Goal: Ask a question: Seek information or help from site administrators or community

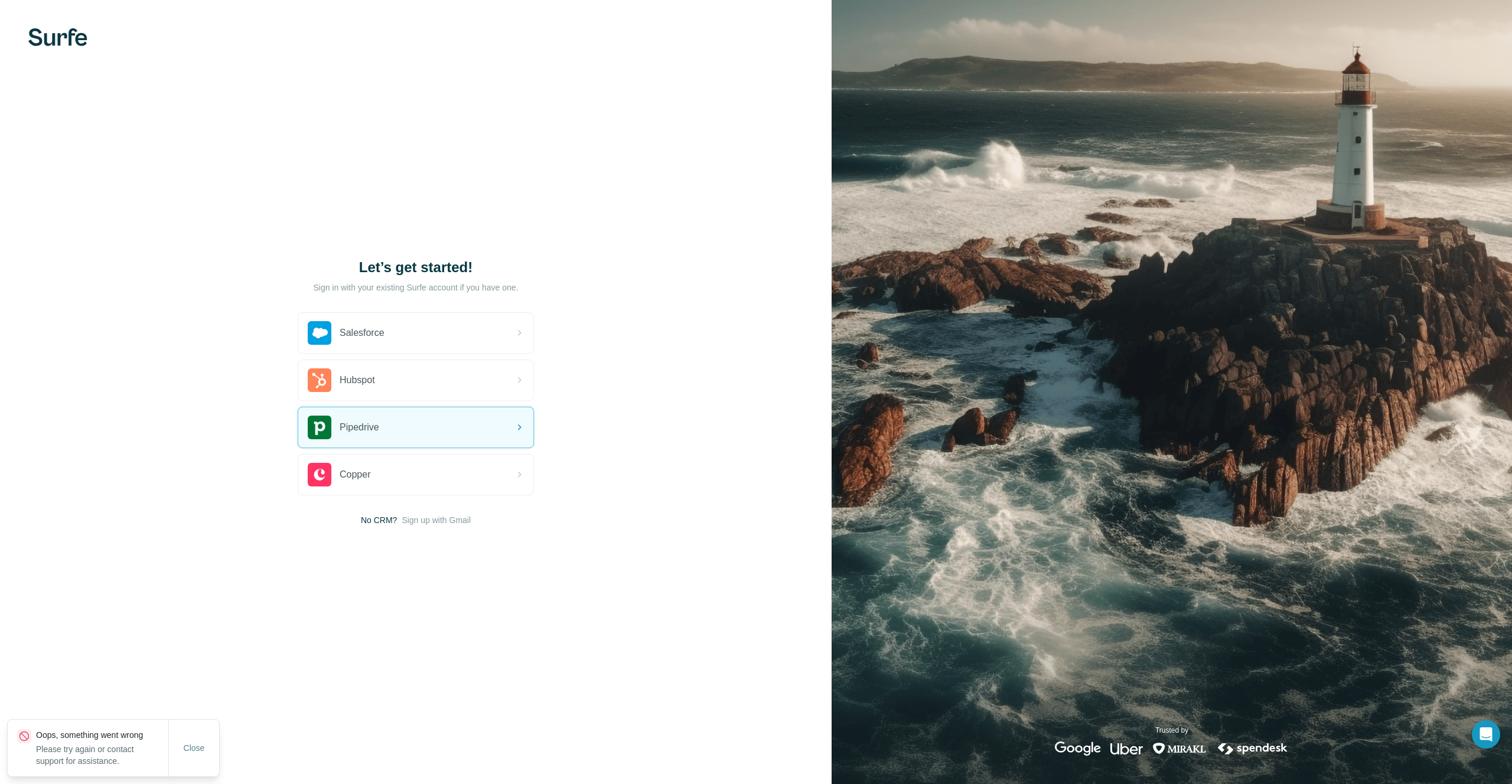
click at [138, 753] on p "Please try again or contact support for assistance." at bounding box center [101, 755] width 132 height 24
click at [195, 749] on button "Close" at bounding box center [194, 759] width 38 height 21
click at [1485, 735] on icon "Open Intercom Messenger" at bounding box center [1486, 735] width 14 height 15
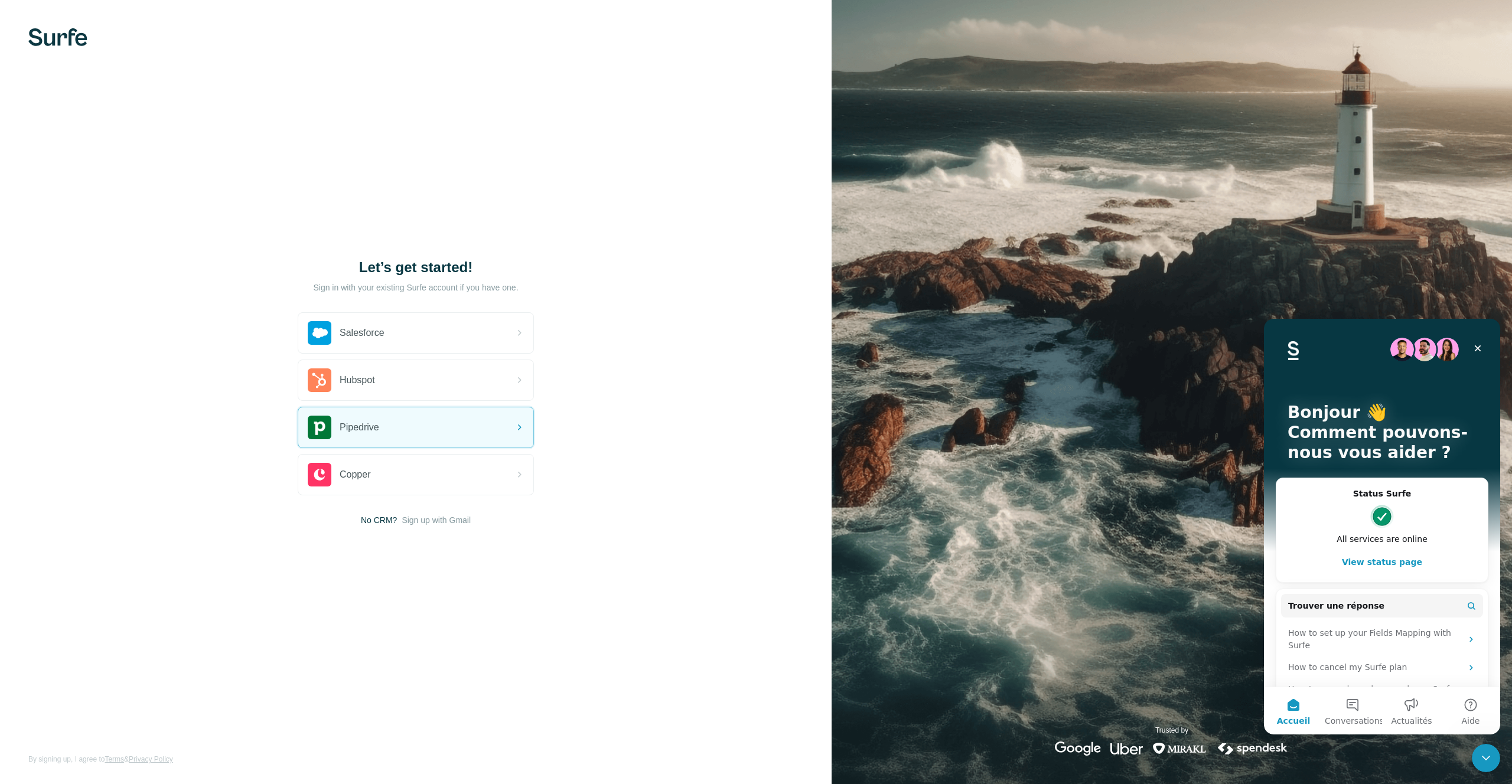
click at [1307, 495] on h2 "Status Surfe" at bounding box center [1382, 493] width 188 height 13
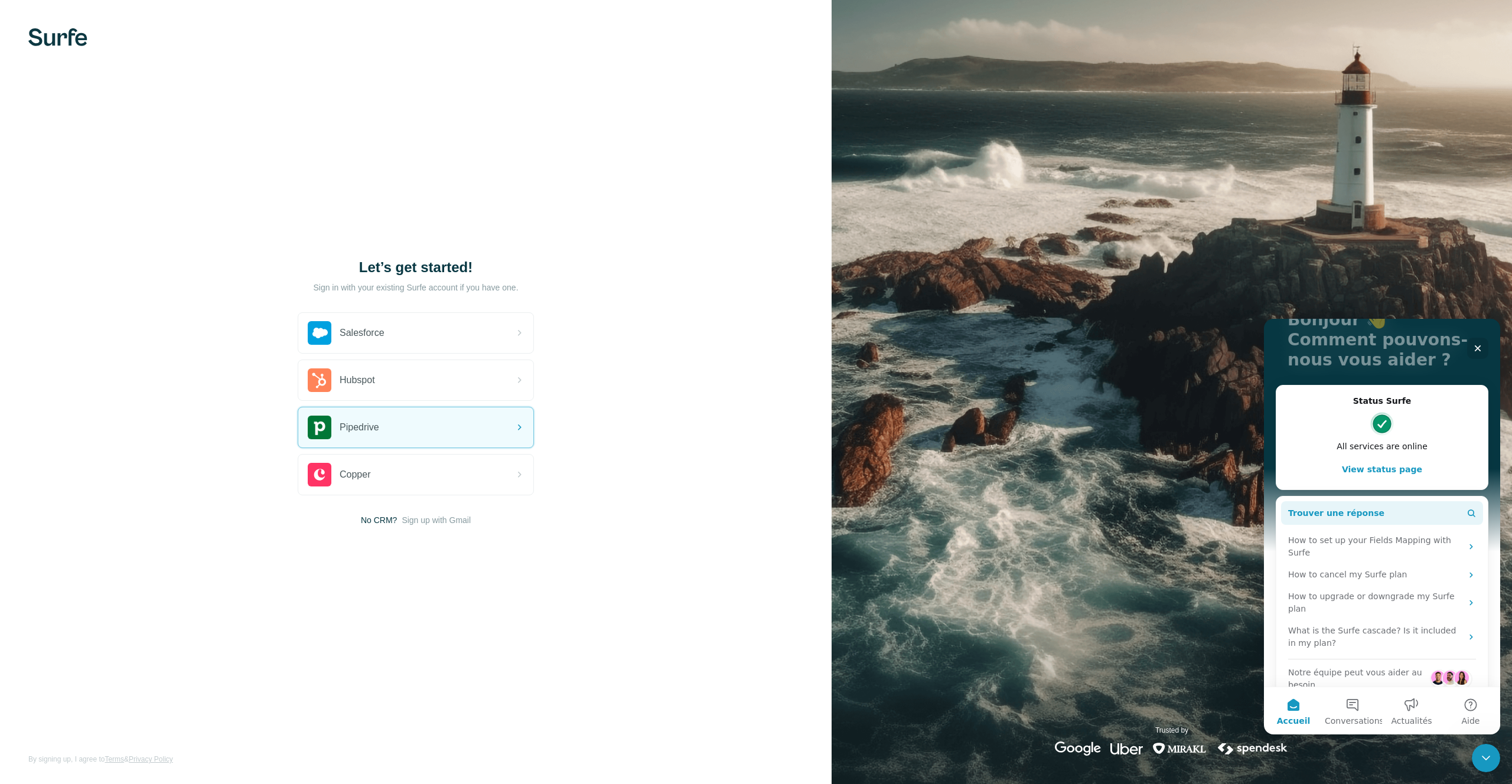
scroll to position [111, 0]
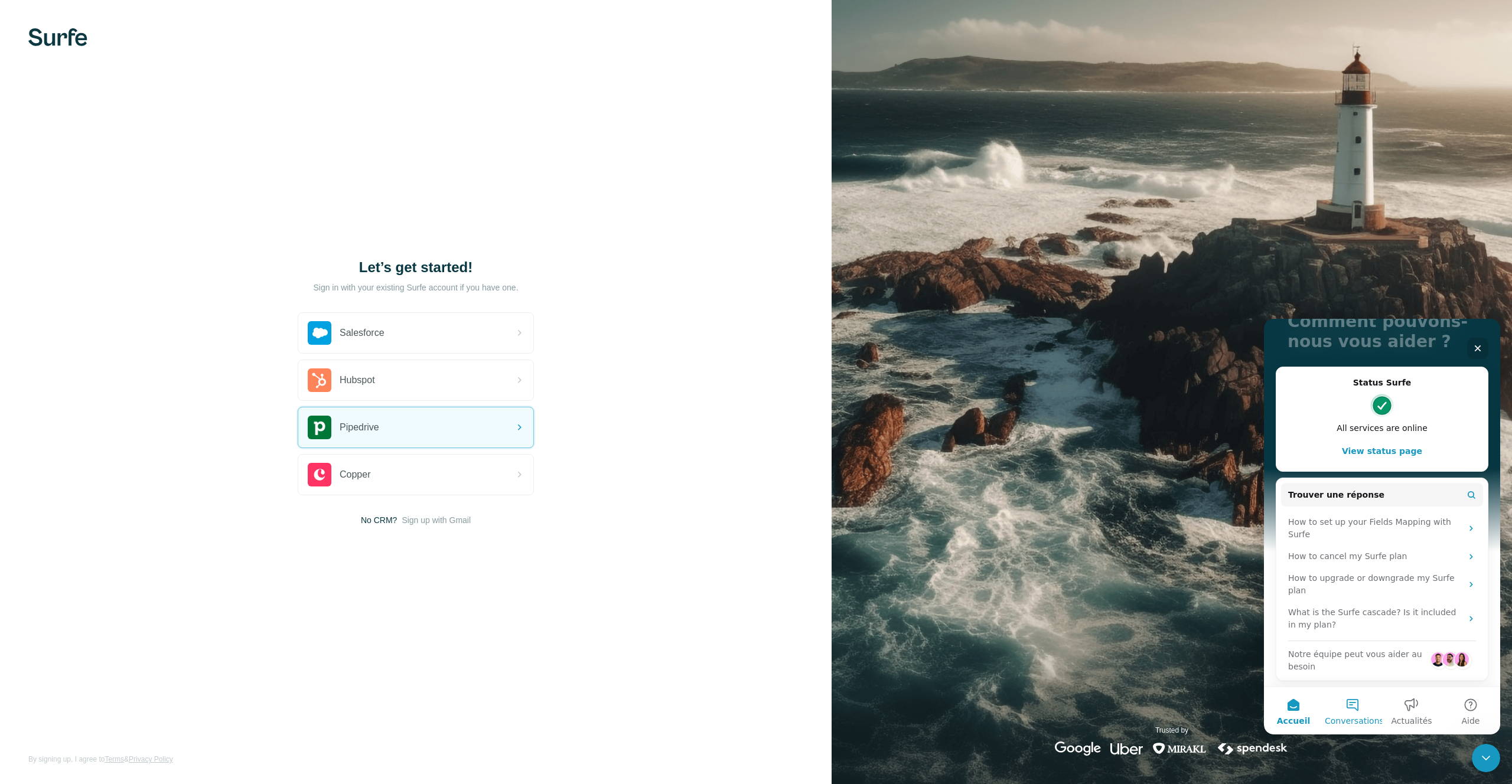
click at [1355, 706] on button "Conversations" at bounding box center [1352, 710] width 59 height 47
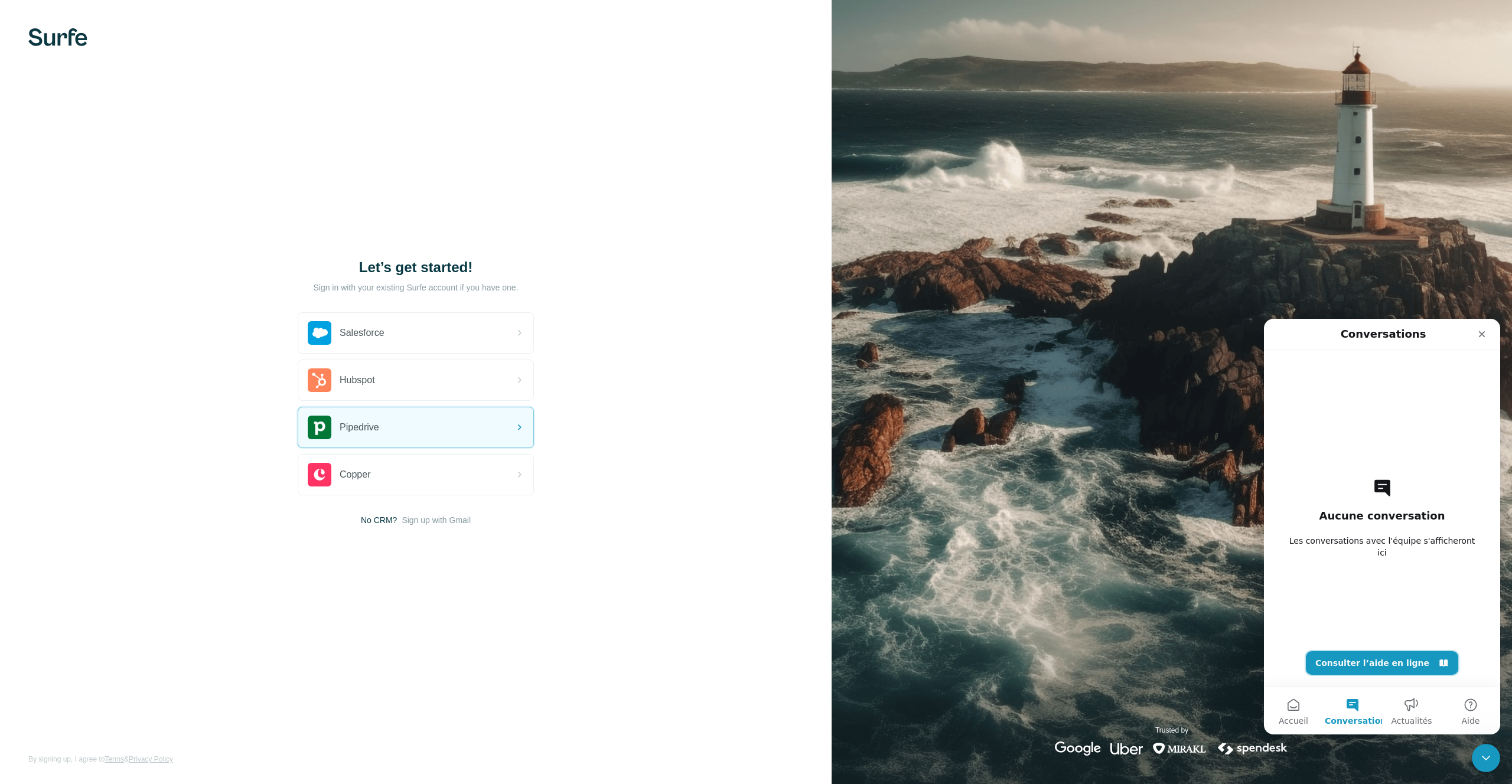
click at [1371, 664] on button "Consulter l’aide en ligne" at bounding box center [1382, 663] width 153 height 24
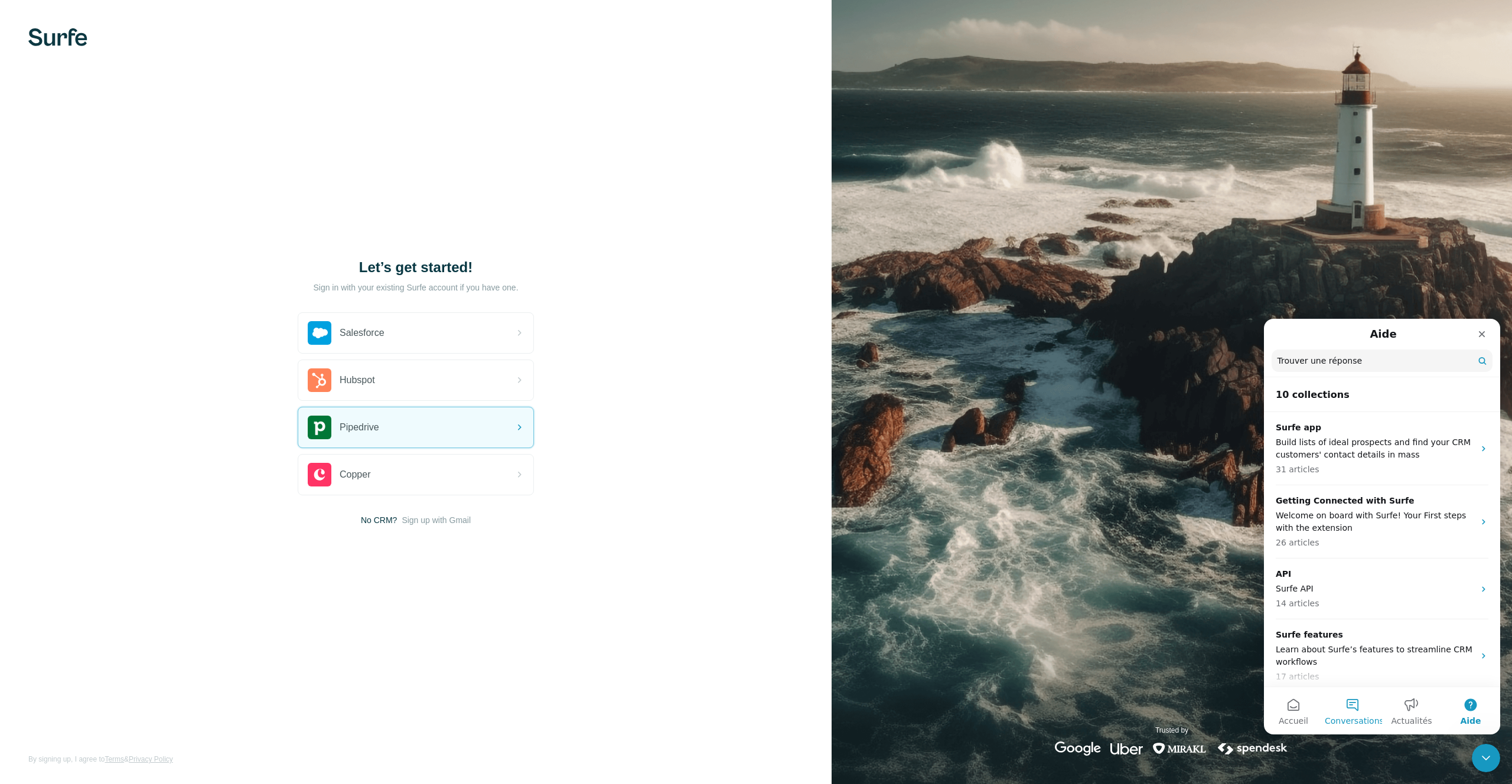
click at [1358, 710] on button "Conversations" at bounding box center [1352, 710] width 59 height 47
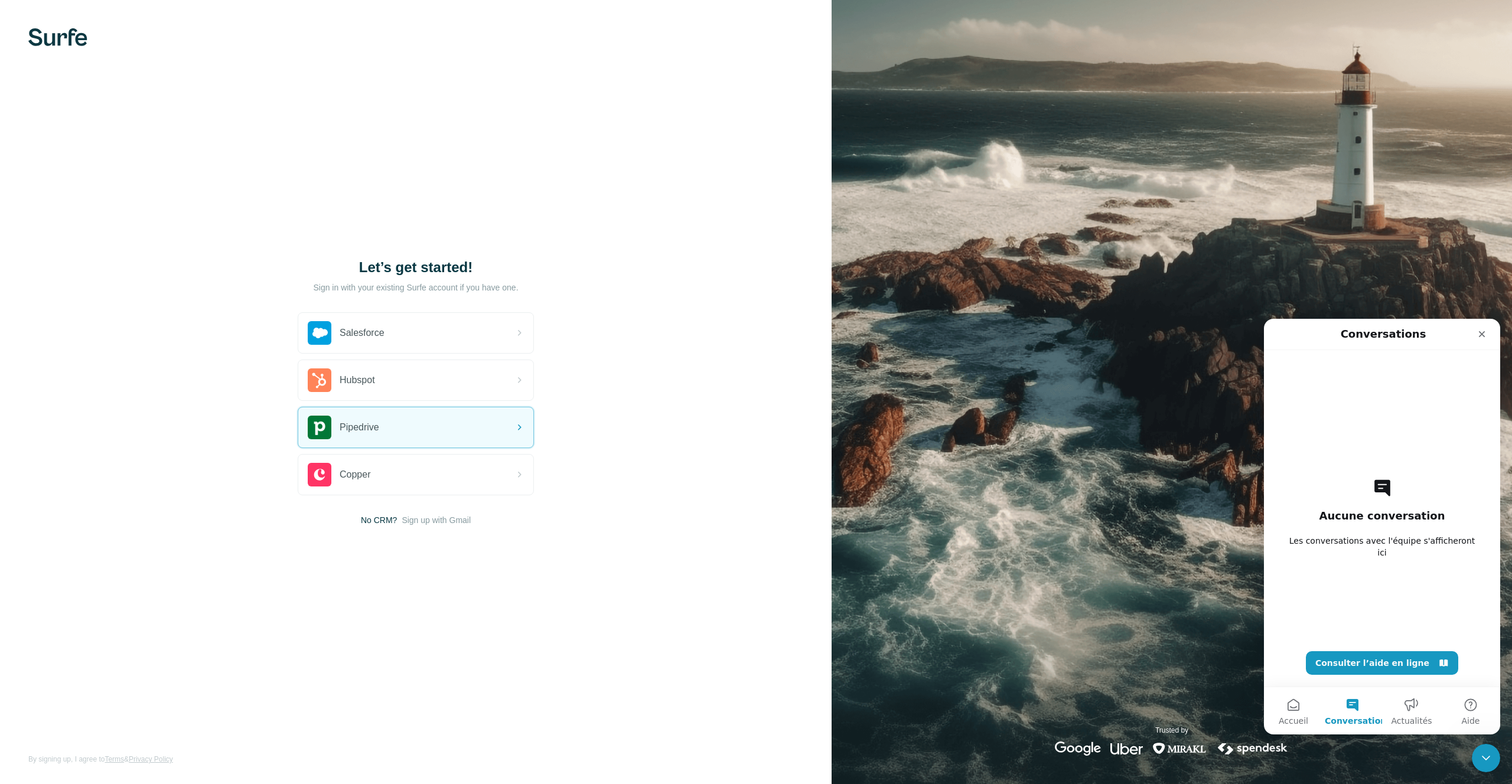
click at [1374, 523] on h2 "Aucune conversation" at bounding box center [1382, 516] width 126 height 14
click at [1348, 551] on span "Les conversations avec l'équipe s'afficheront ici" at bounding box center [1382, 547] width 195 height 24
click at [1439, 662] on icon "Intercom Messenger" at bounding box center [1443, 663] width 9 height 7
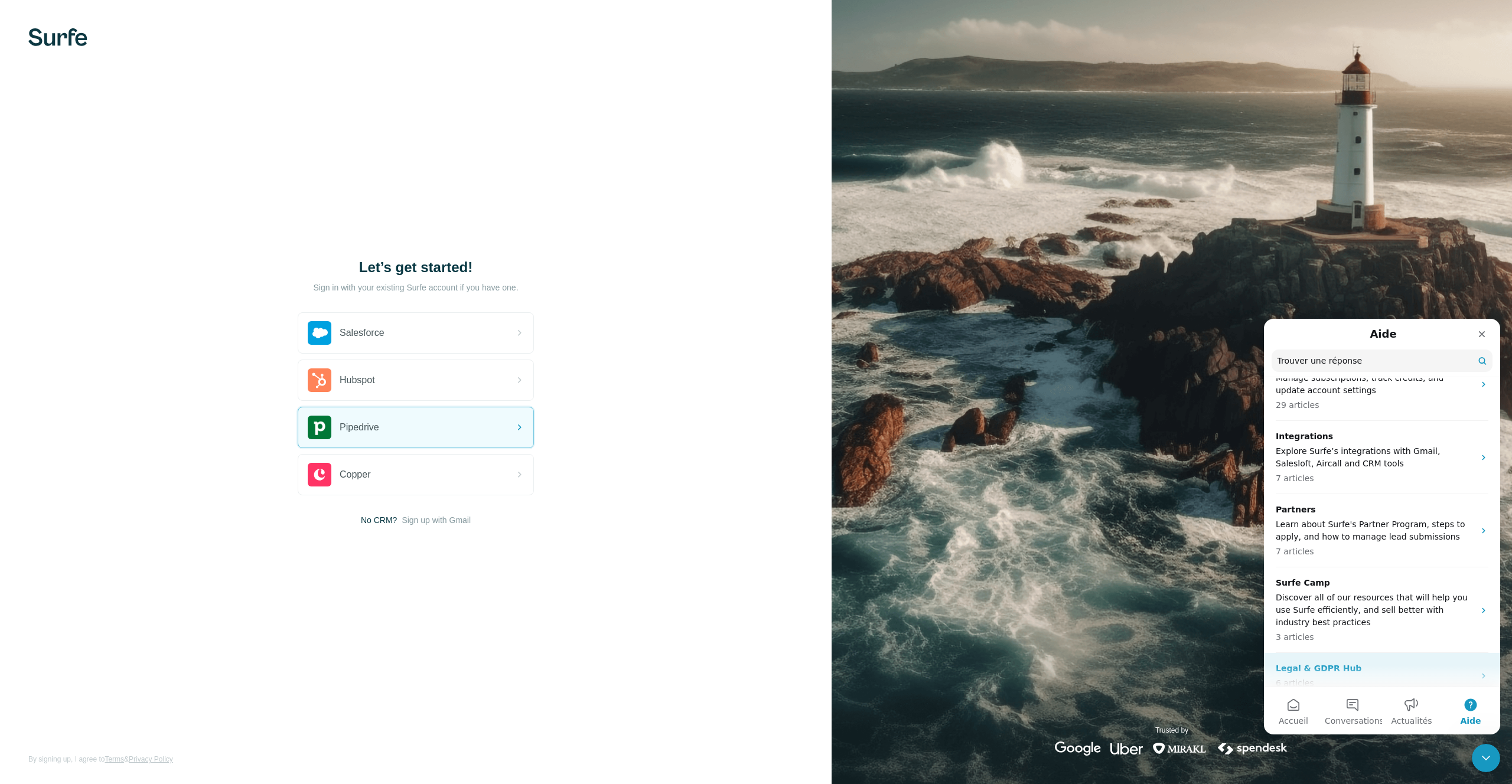
scroll to position [0, 0]
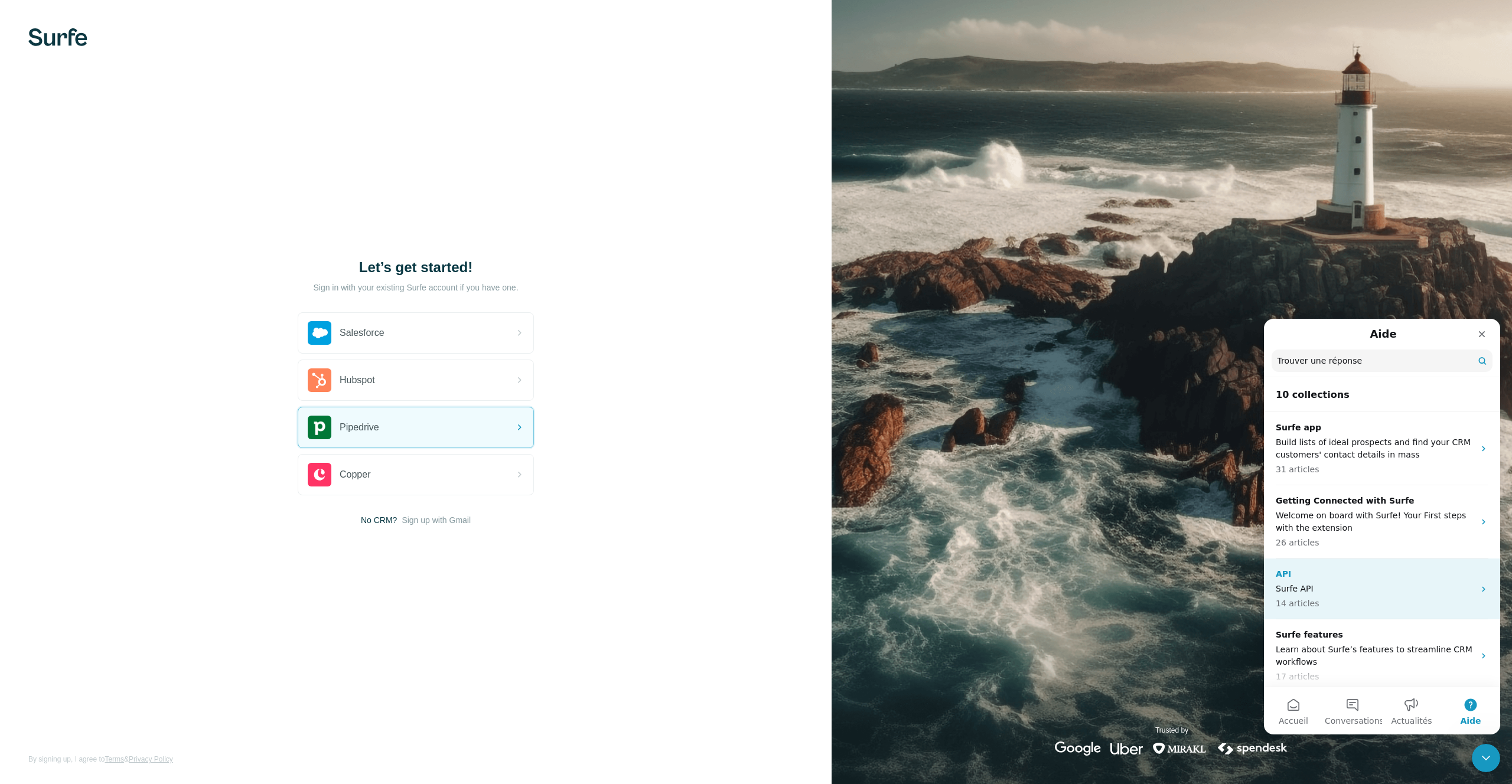
click at [1348, 599] on p "14 articles" at bounding box center [1374, 603] width 199 height 13
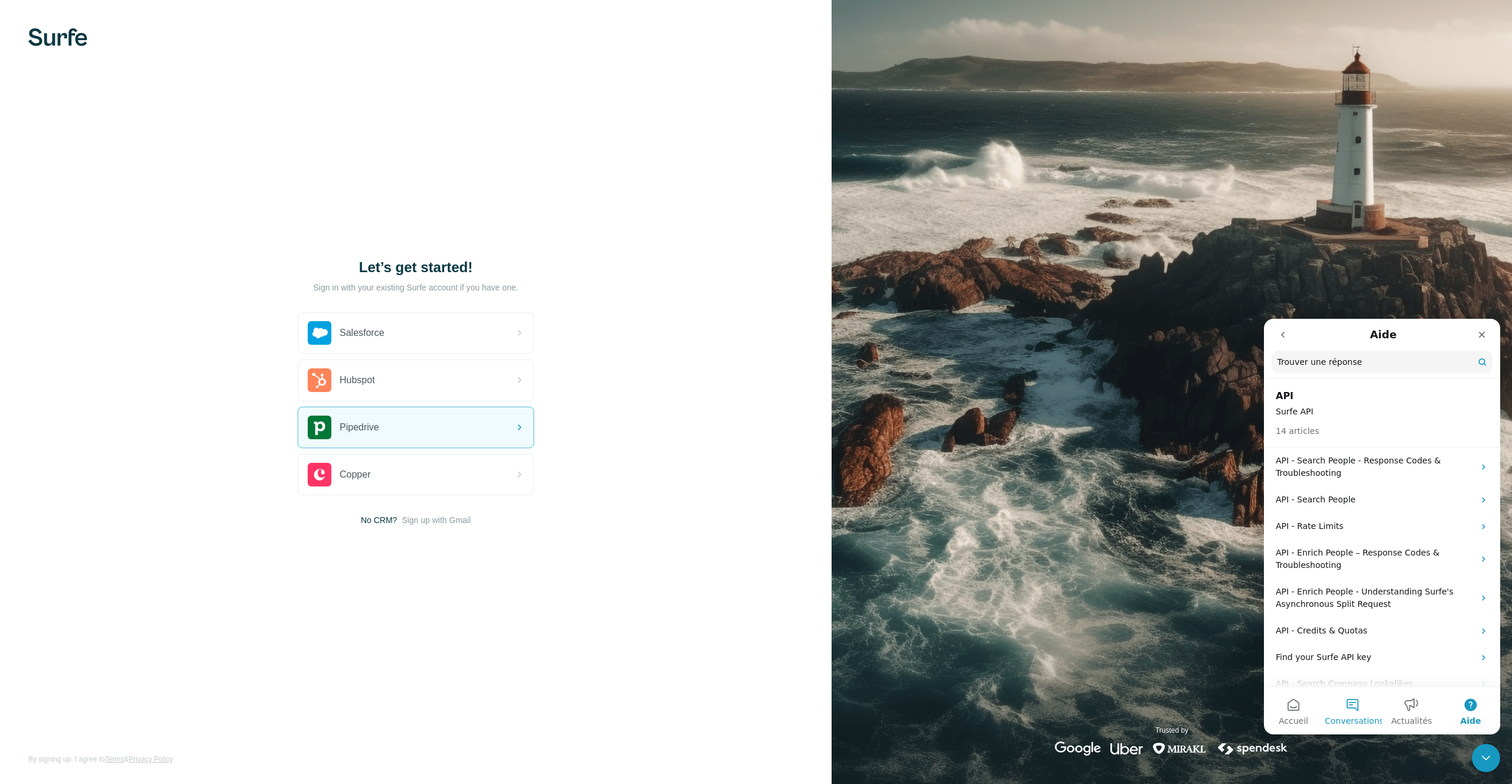
click at [1350, 708] on button "Conversations" at bounding box center [1352, 710] width 59 height 47
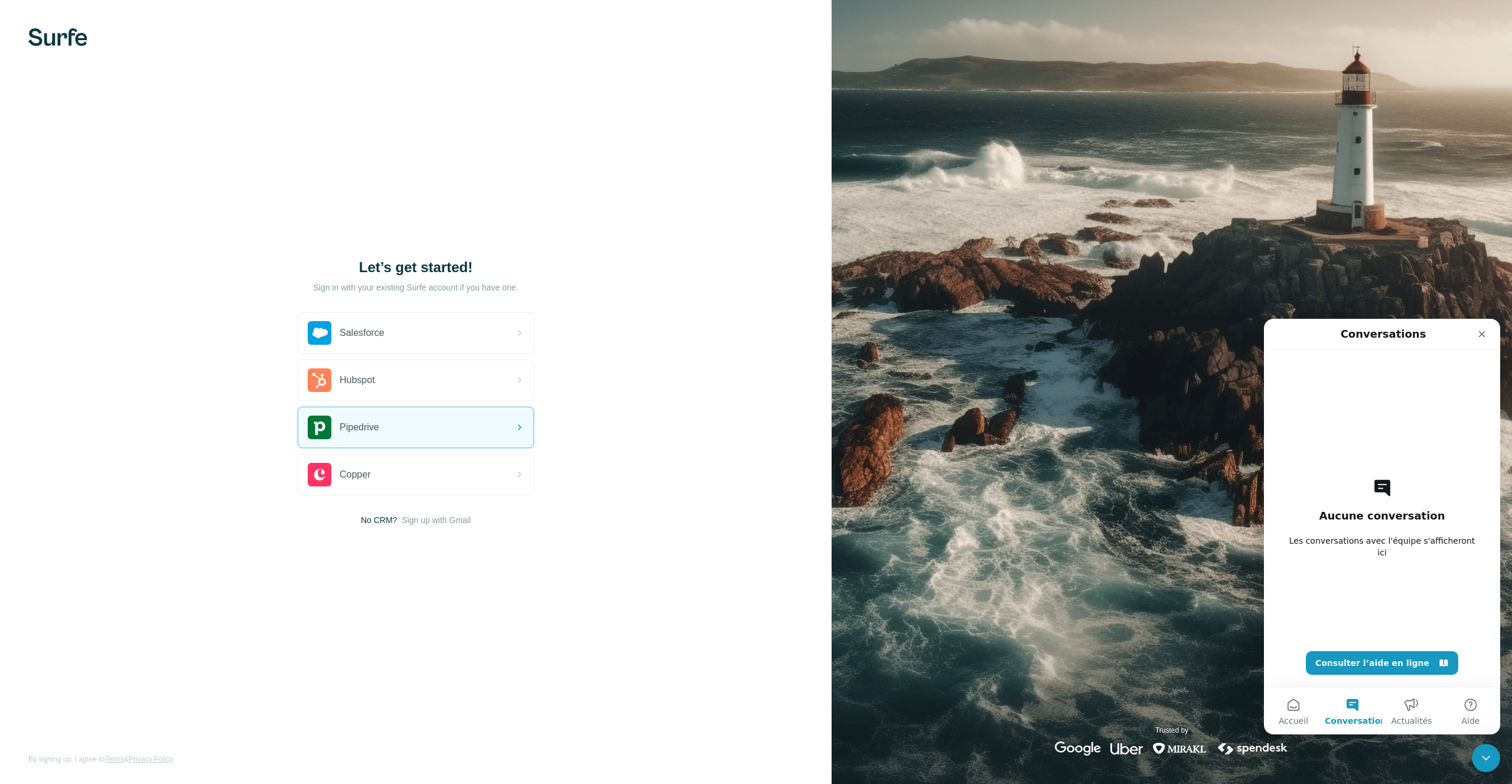
click at [1382, 597] on div "Aucune conversation Les conversations avec l'équipe s'afficheront ici Consulter…" at bounding box center [1382, 518] width 195 height 337
click at [1379, 522] on h2 "Aucune conversation" at bounding box center [1382, 516] width 126 height 14
click at [1379, 497] on icon "Intercom Messenger" at bounding box center [1382, 487] width 16 height 16
click at [1462, 335] on div "Intercom Messenger" at bounding box center [1461, 334] width 63 height 21
click at [1281, 349] on nav "Conversations" at bounding box center [1382, 334] width 236 height 32
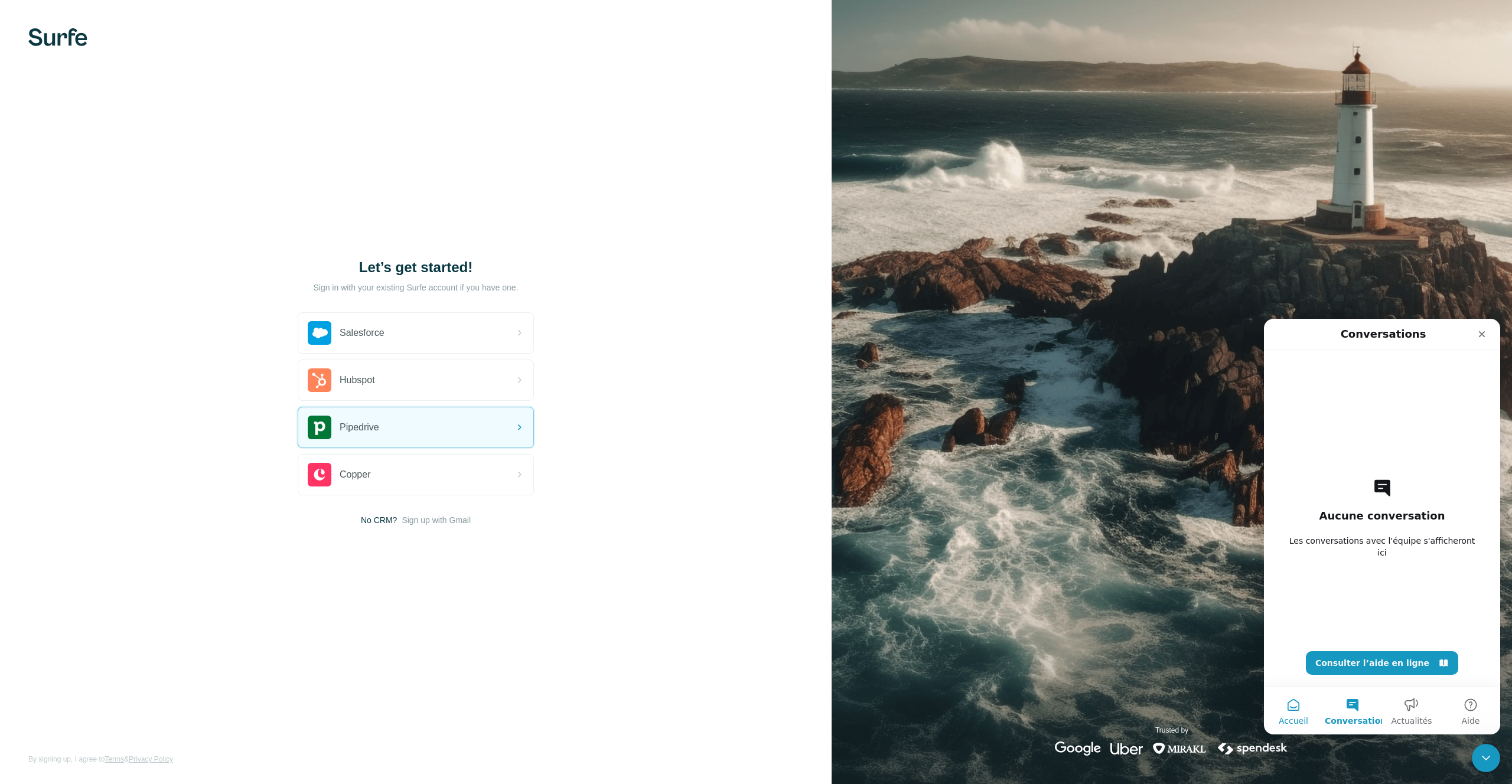
click at [1301, 700] on button "Accueil" at bounding box center [1293, 710] width 59 height 47
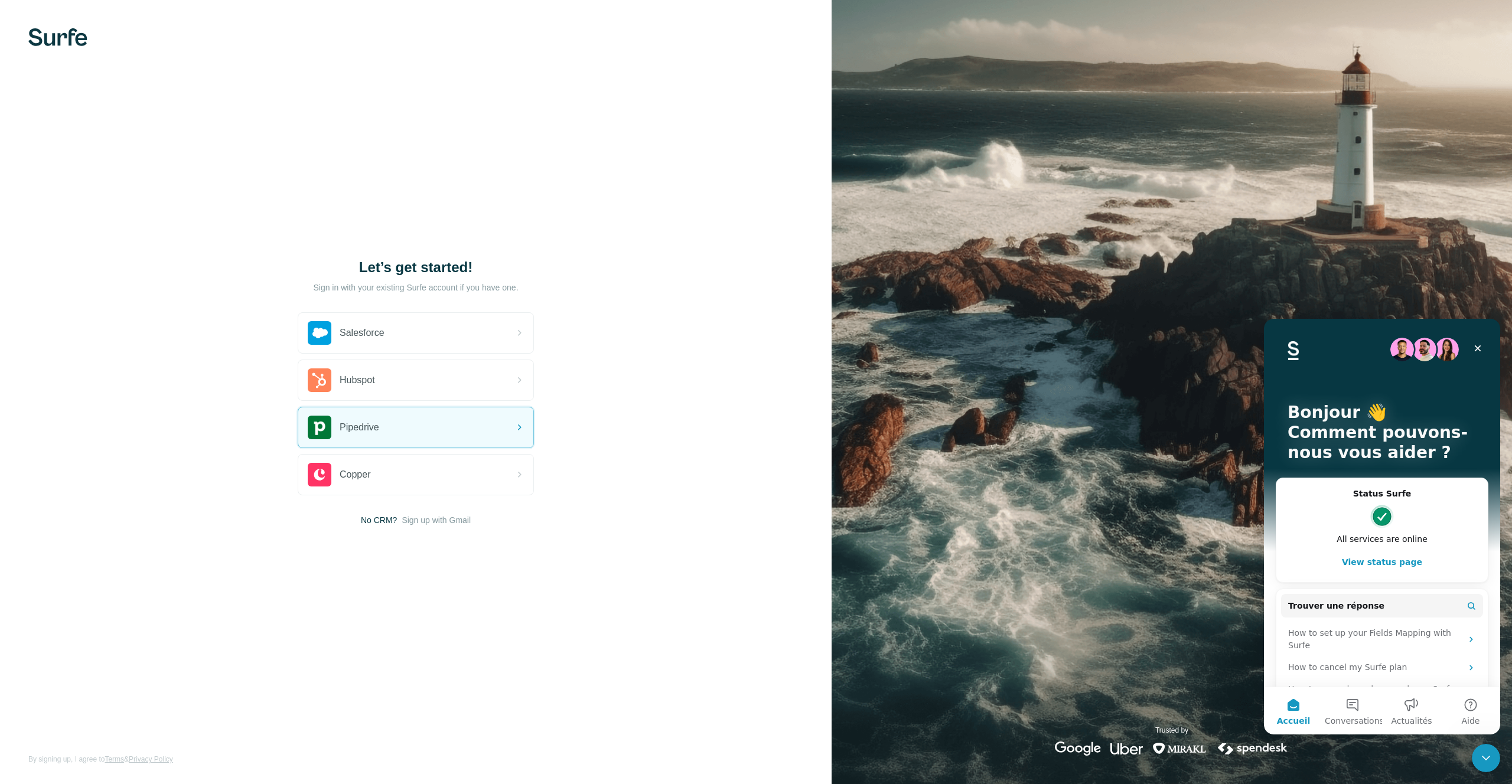
click at [1379, 510] on img "Intercom Messenger" at bounding box center [1382, 516] width 24 height 24
click at [1376, 567] on button "View status page" at bounding box center [1382, 562] width 188 height 24
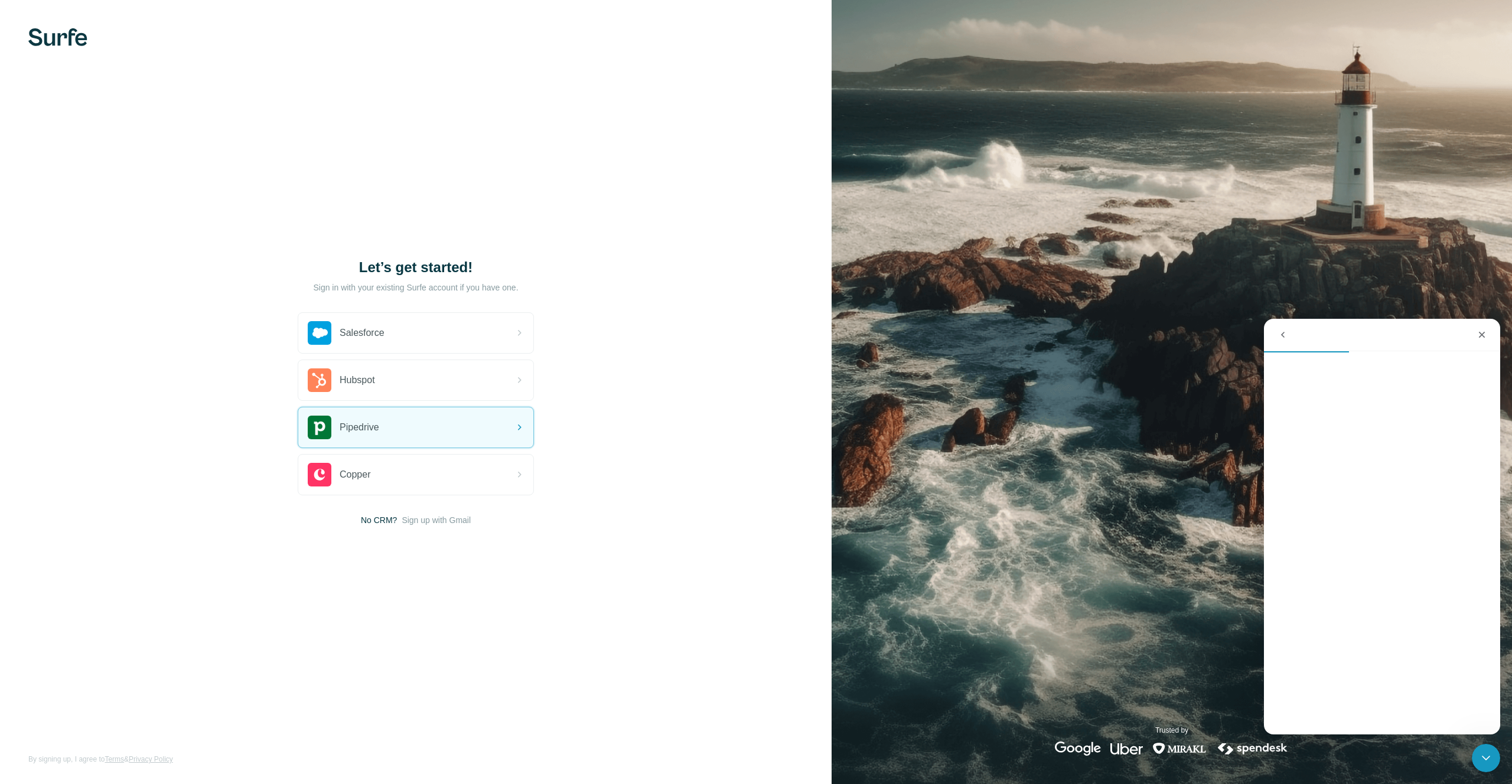
click at [1283, 336] on icon "go back" at bounding box center [1283, 334] width 3 height 6
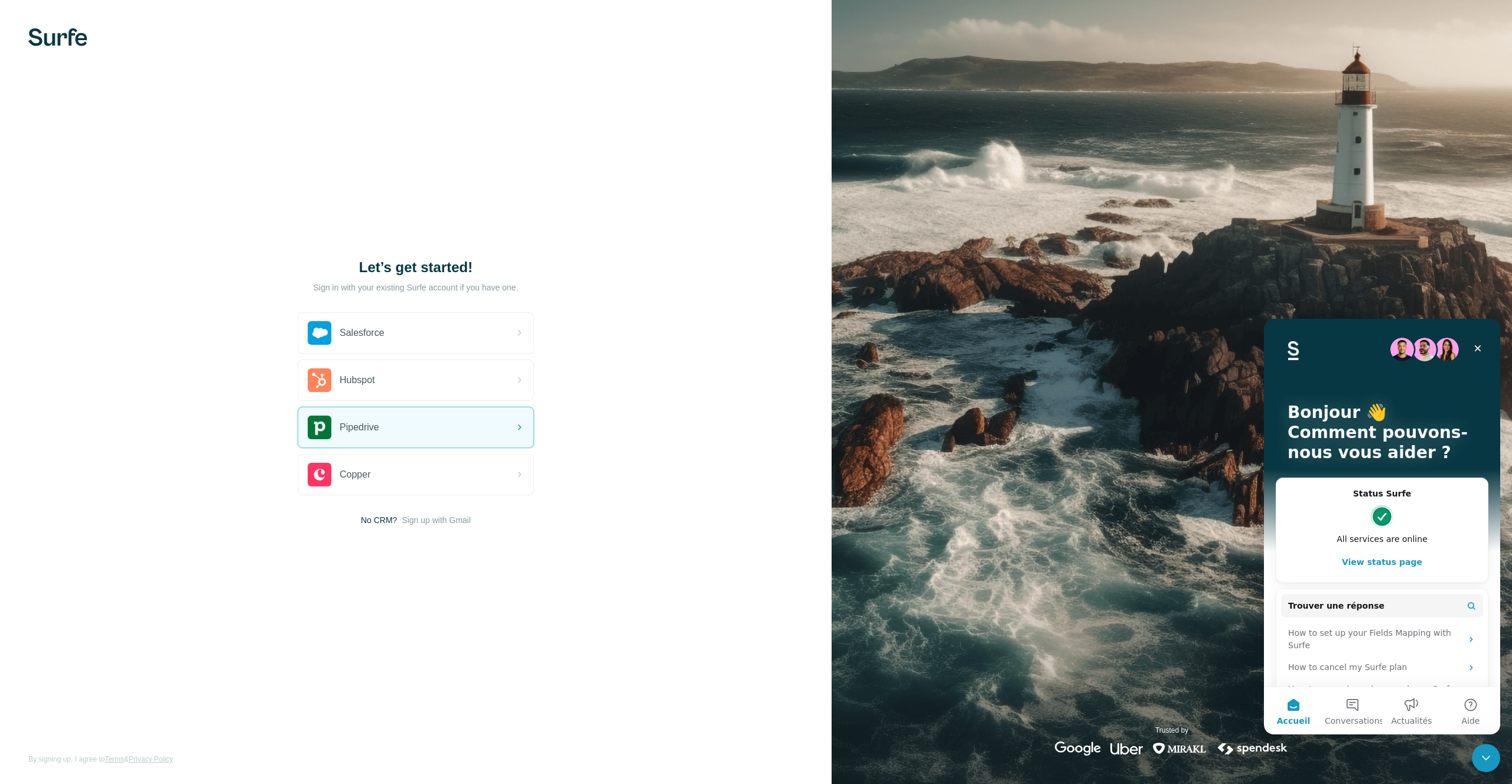
click at [1347, 441] on p "Comment pouvons-nous vous aider ?" at bounding box center [1382, 442] width 189 height 40
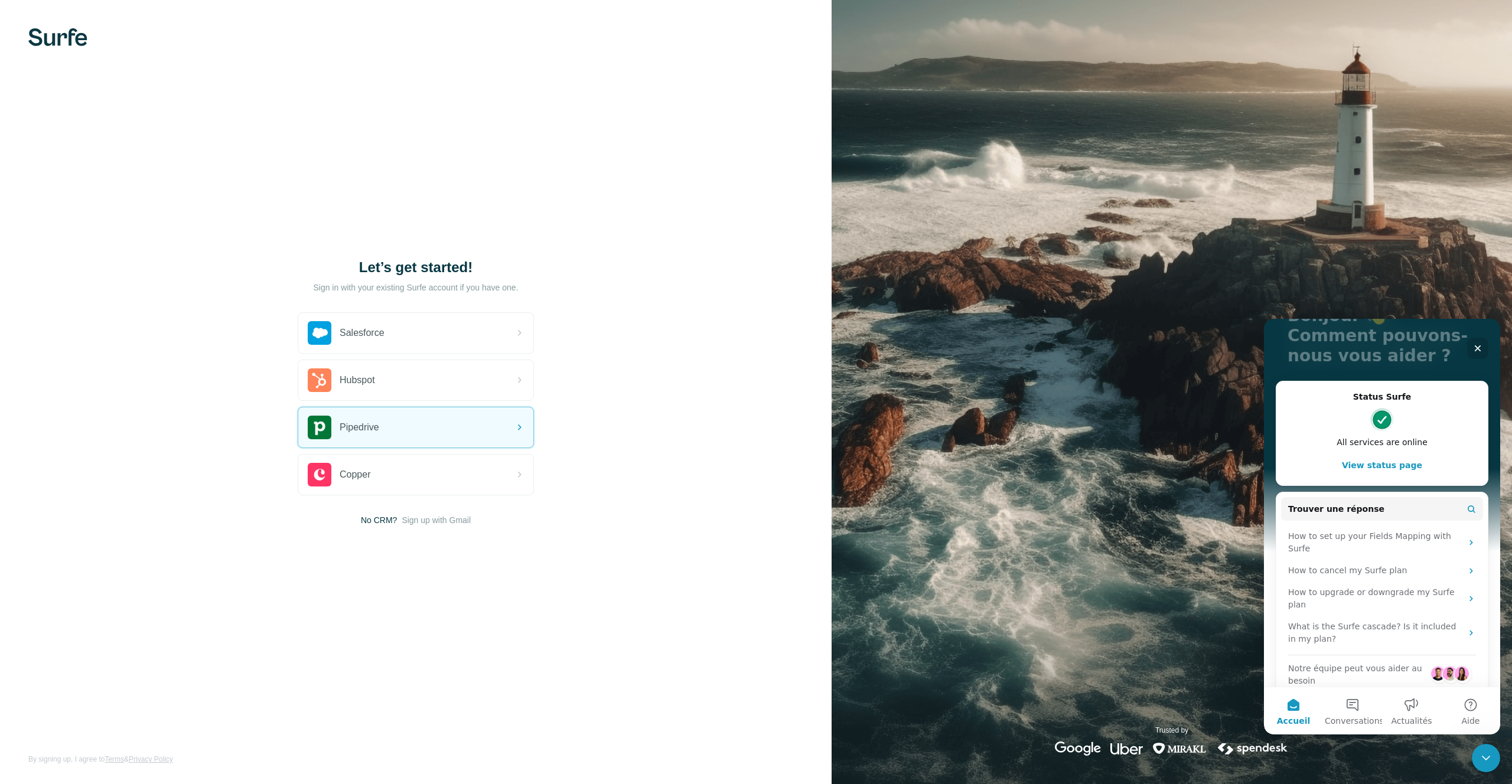
scroll to position [111, 0]
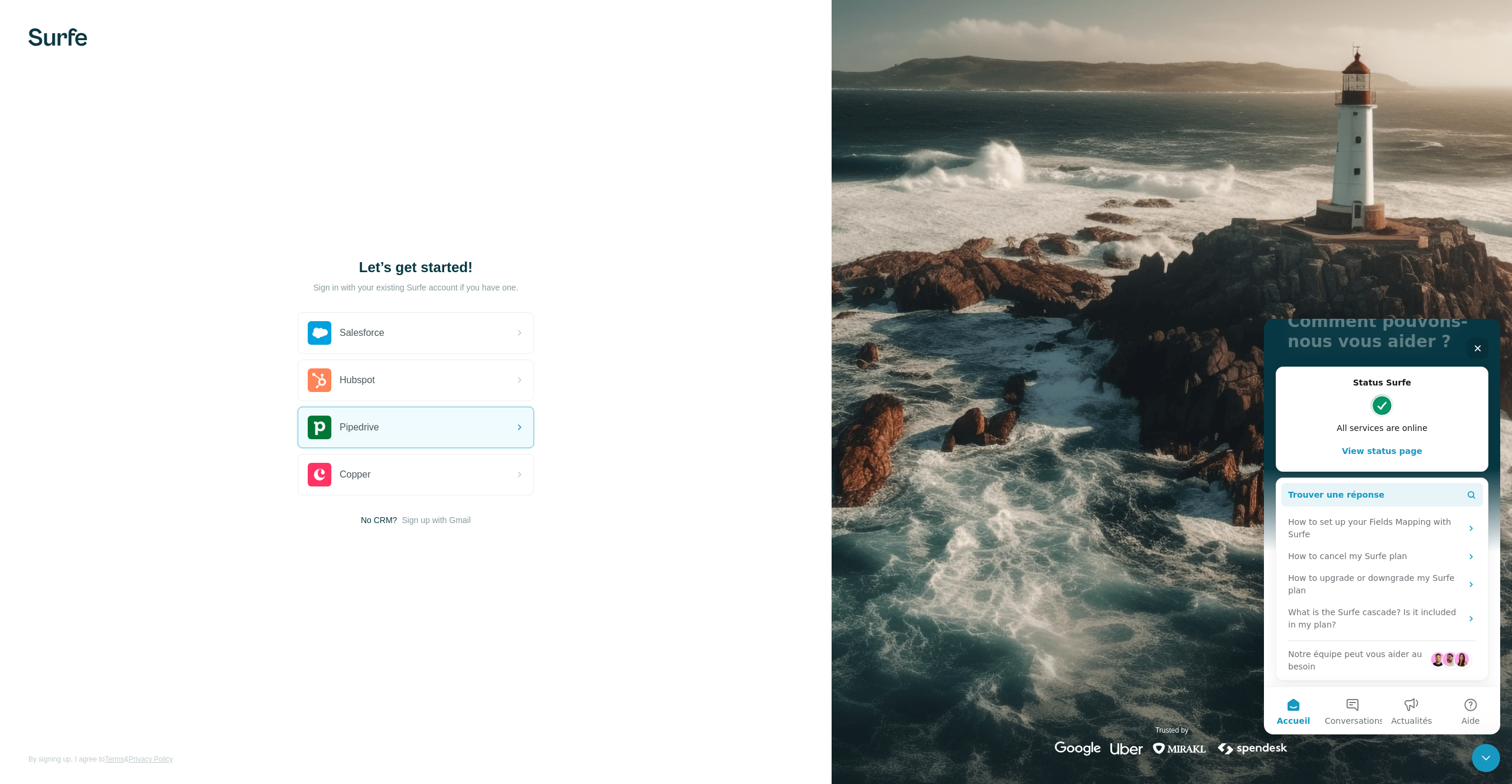
click at [1374, 495] on button "Trouver une réponse" at bounding box center [1382, 495] width 202 height 24
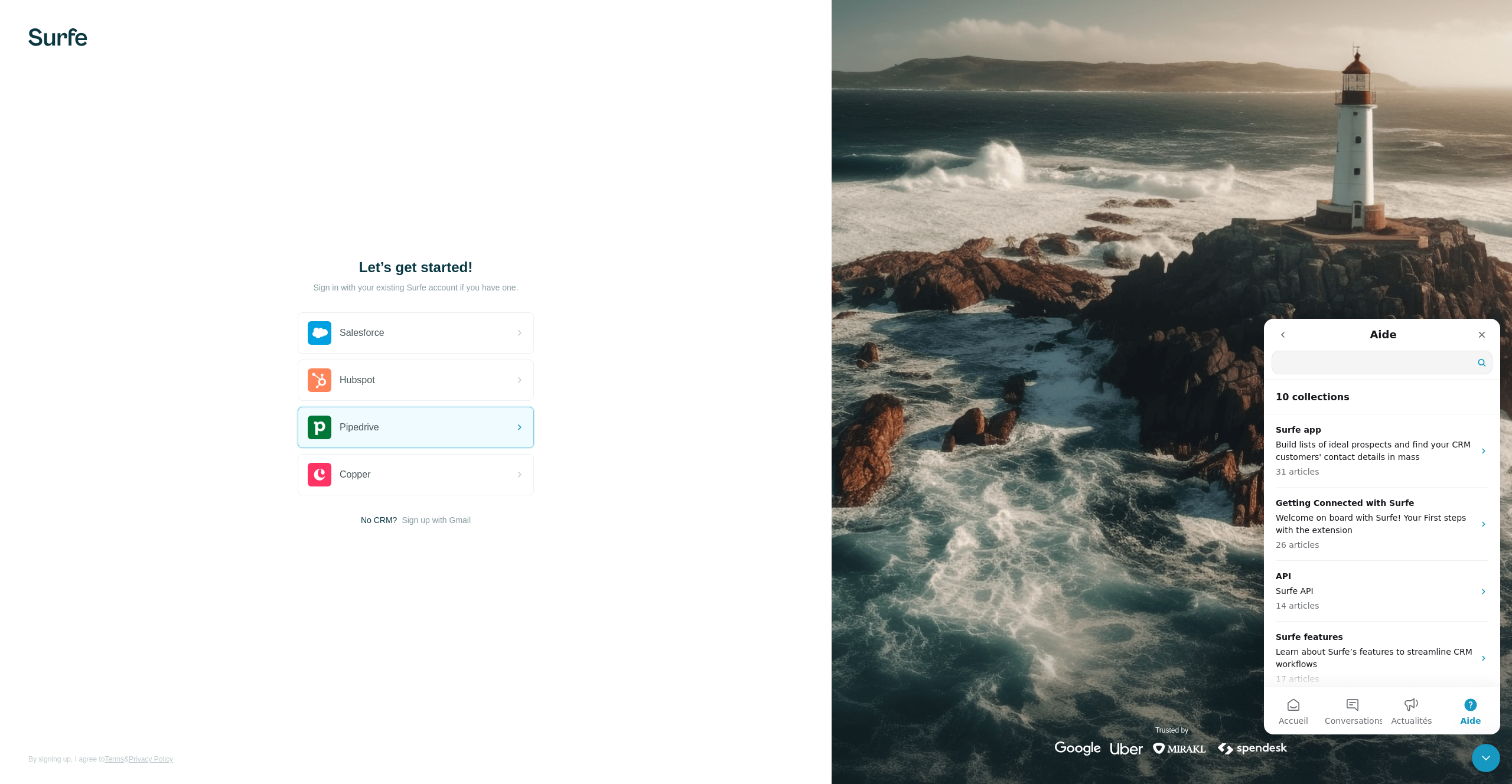
scroll to position [0, 0]
click at [1319, 365] on input "Trouver une réponse" at bounding box center [1382, 362] width 220 height 22
type input "**********"
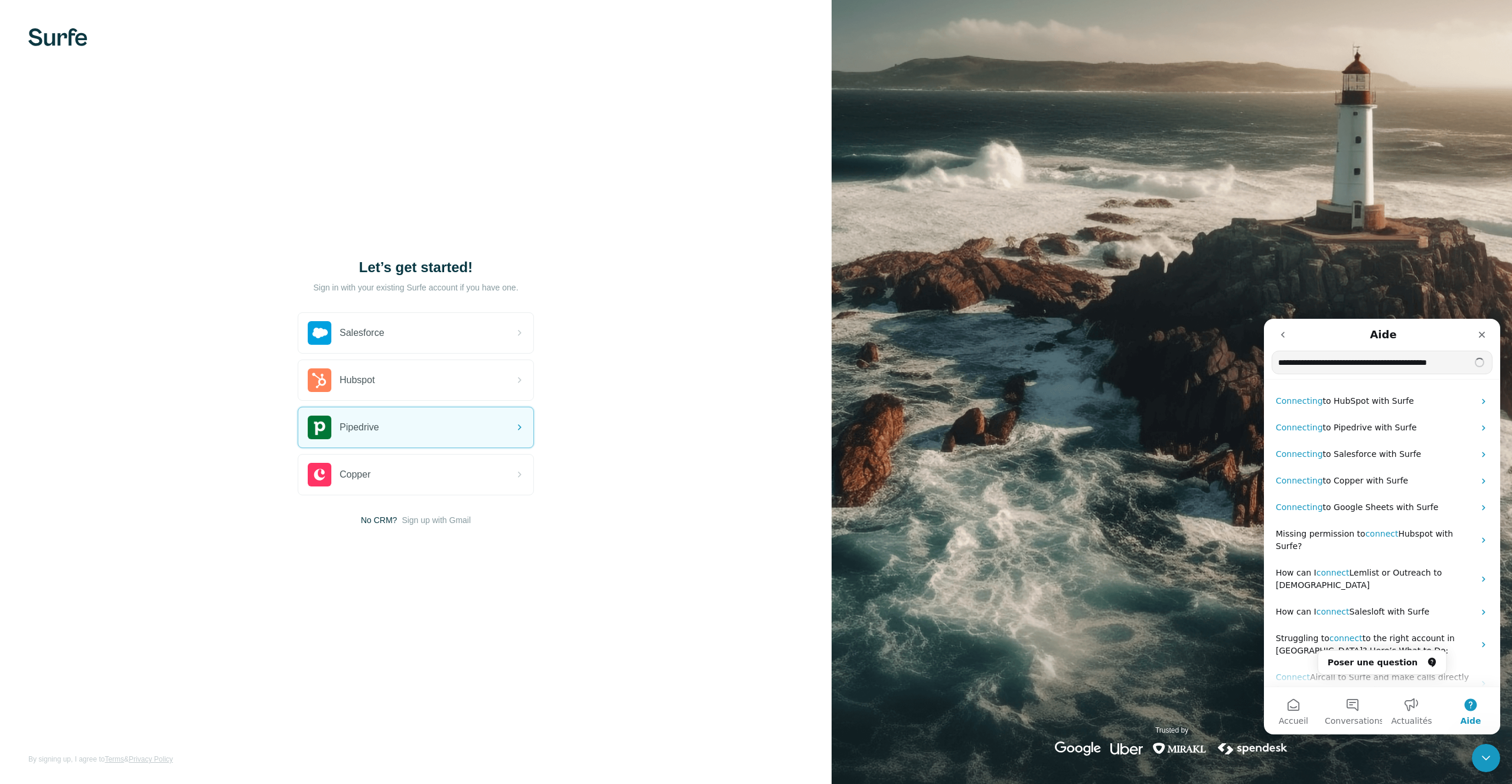
type input "**********"
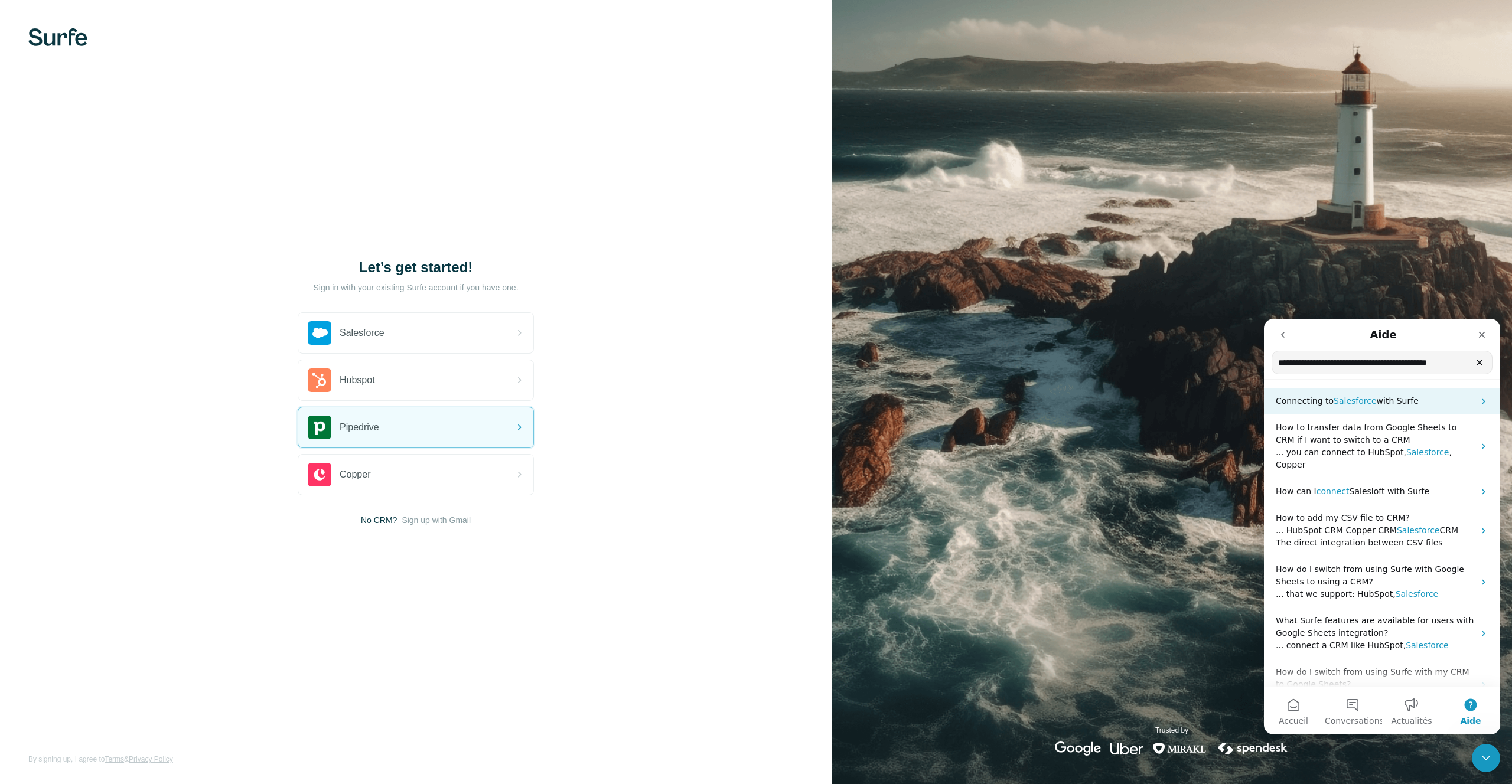
click at [1440, 399] on p "Connecting to Salesforce with Surfe" at bounding box center [1374, 401] width 199 height 13
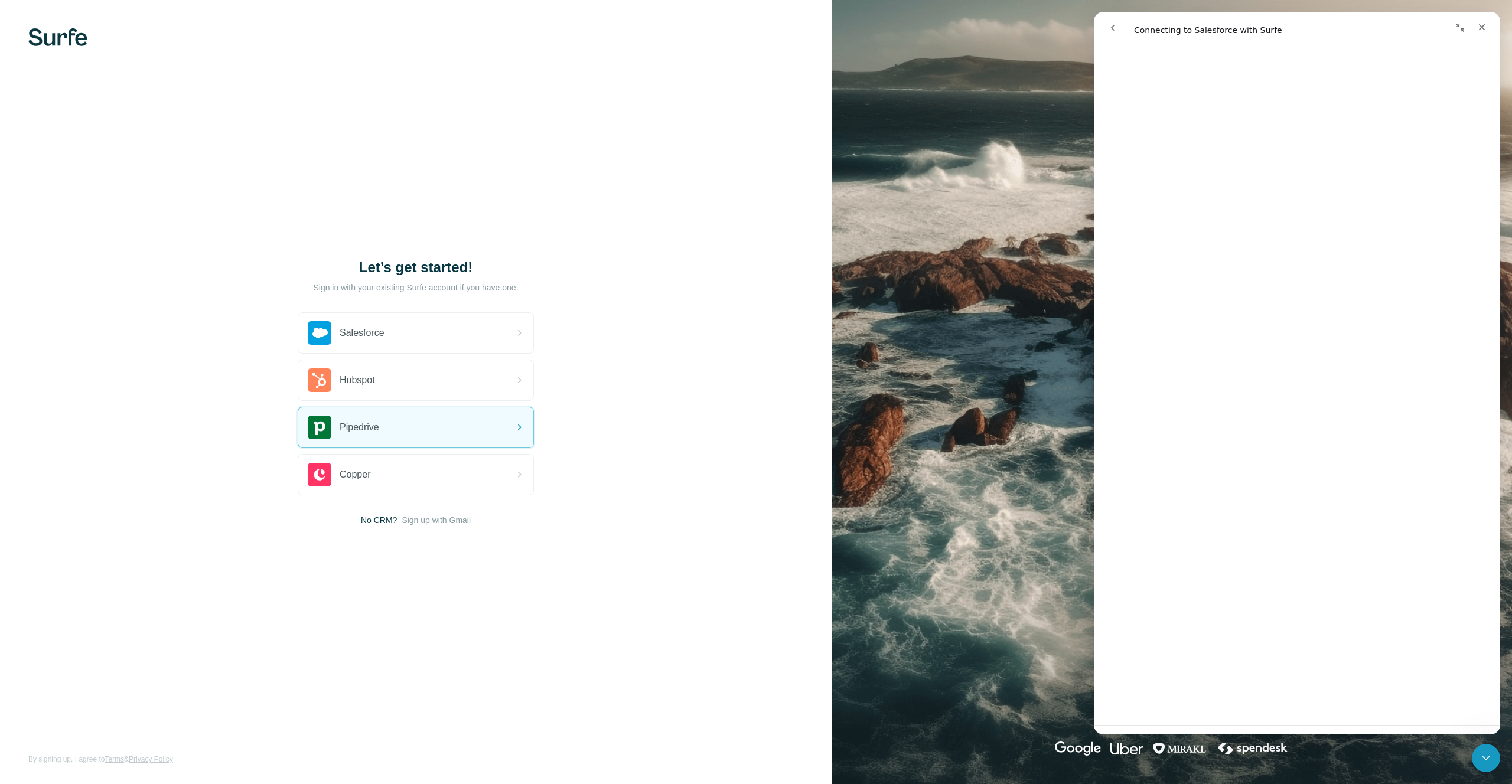
scroll to position [1219, 0]
click at [1260, 694] on span "😞" at bounding box center [1266, 685] width 23 height 32
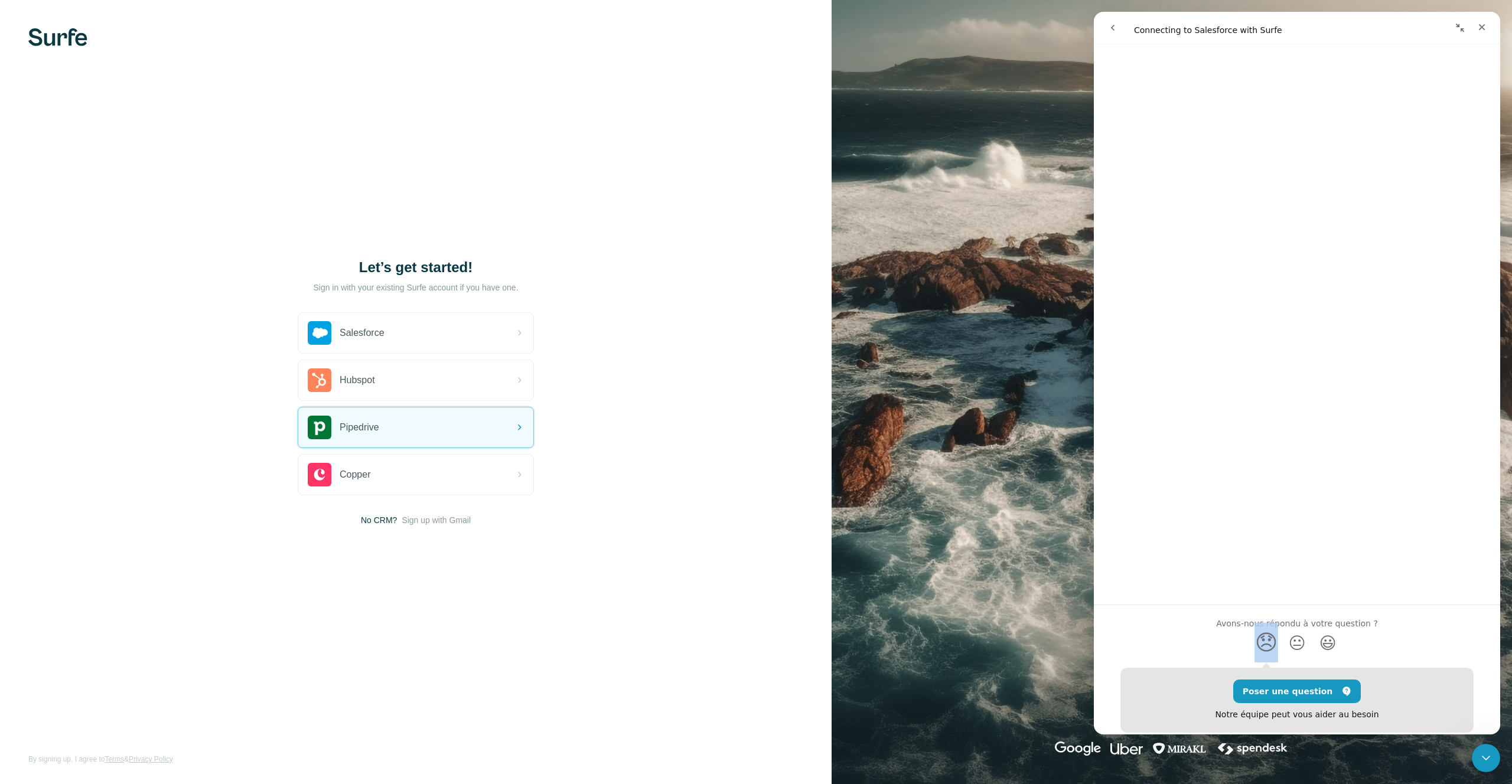
scroll to position [1301, 0]
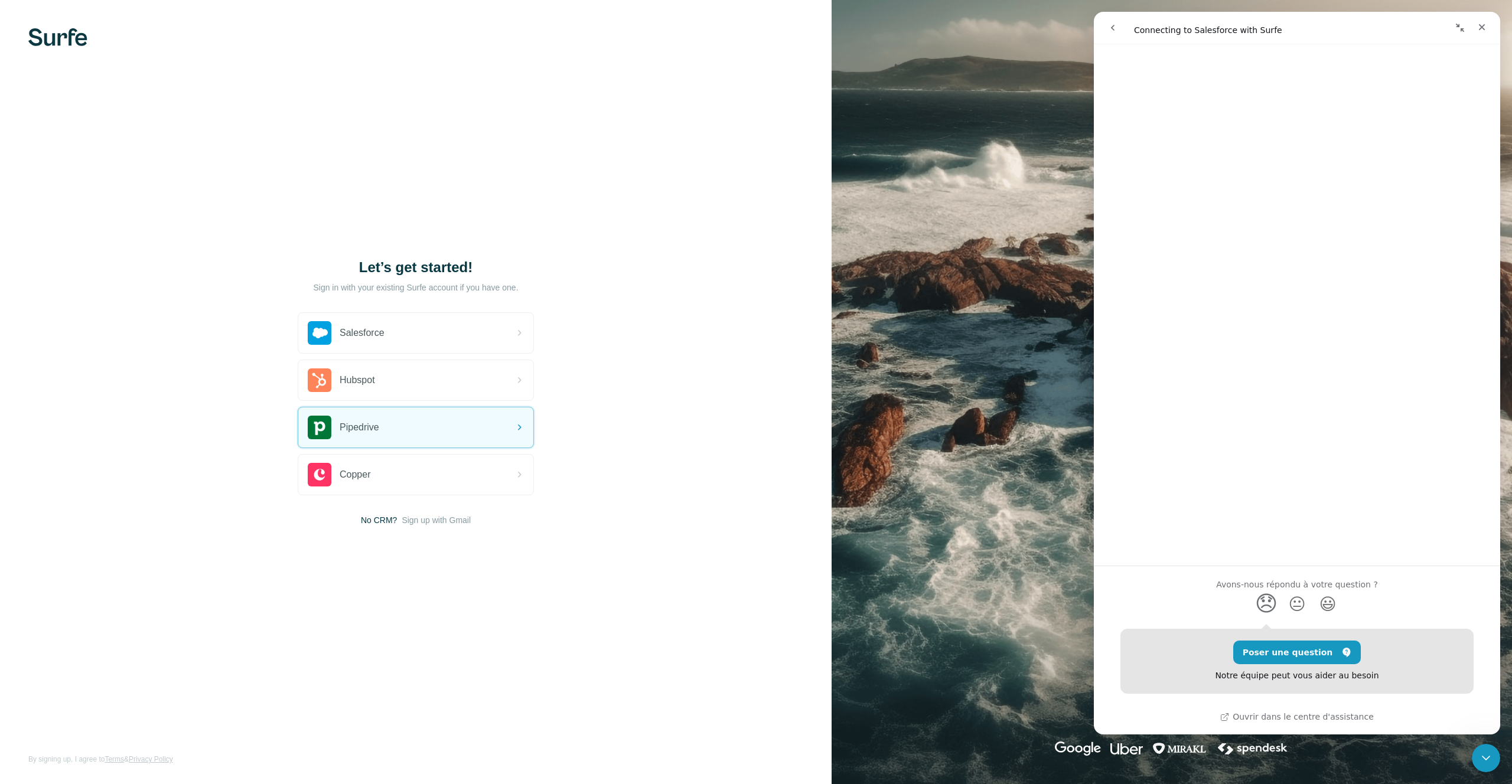
click at [1267, 691] on div "Poser une question Notre équipe peut vous aider au besoin" at bounding box center [1296, 661] width 353 height 65
click at [1305, 645] on button "Poser une question" at bounding box center [1297, 653] width 128 height 24
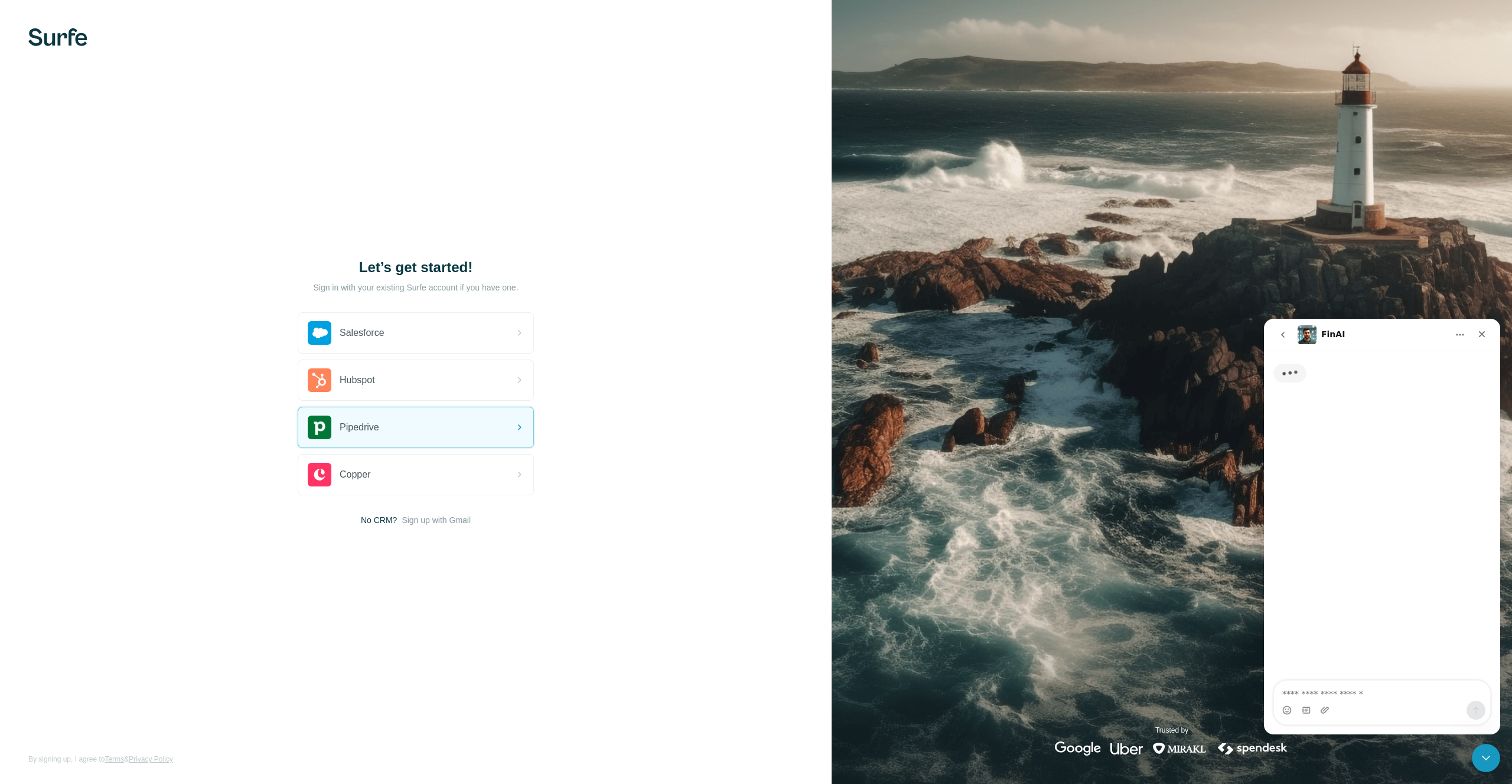
click at [1343, 689] on textarea "Posez une question..." at bounding box center [1382, 691] width 216 height 20
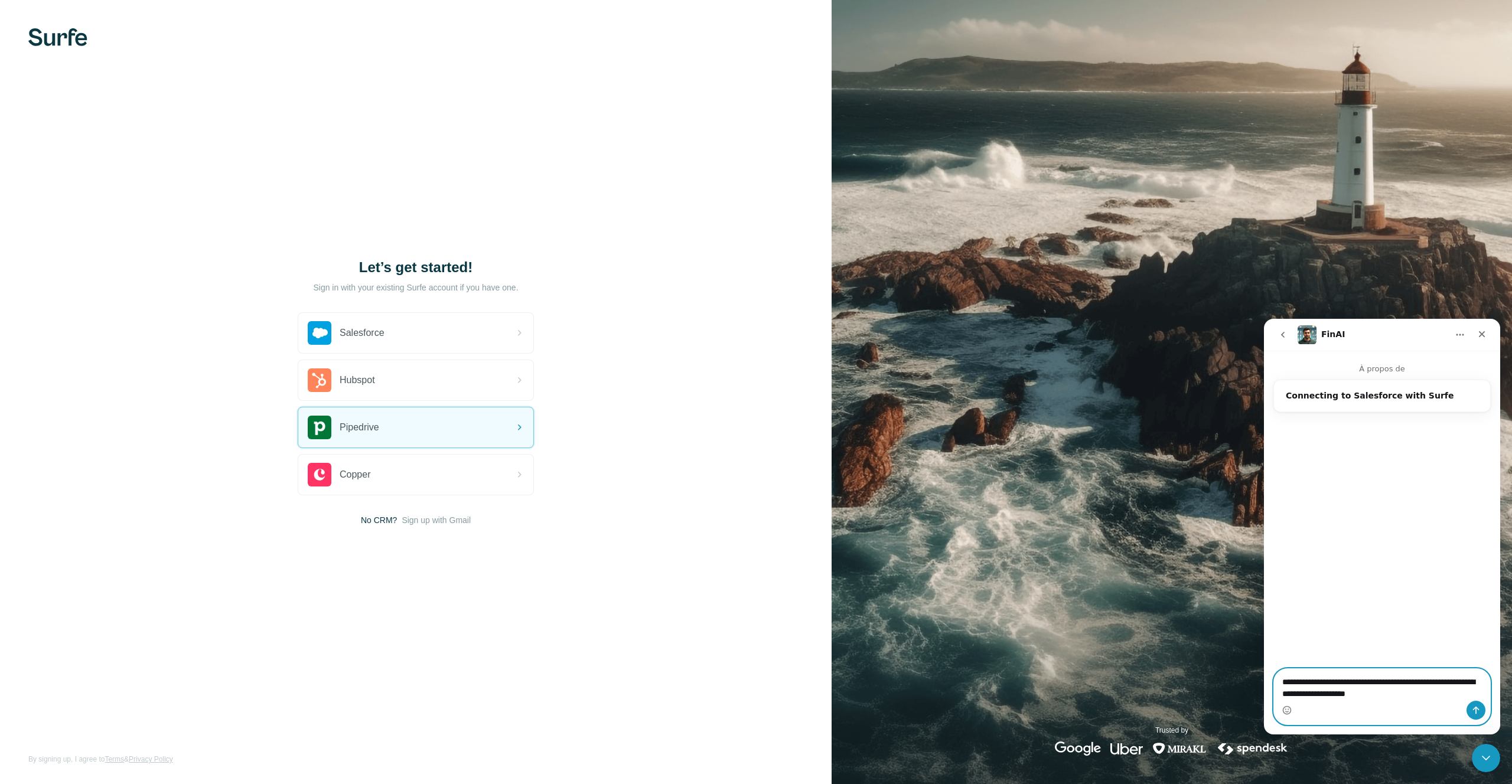
click at [1437, 696] on textarea "**********" at bounding box center [1382, 684] width 216 height 32
type textarea "**********"
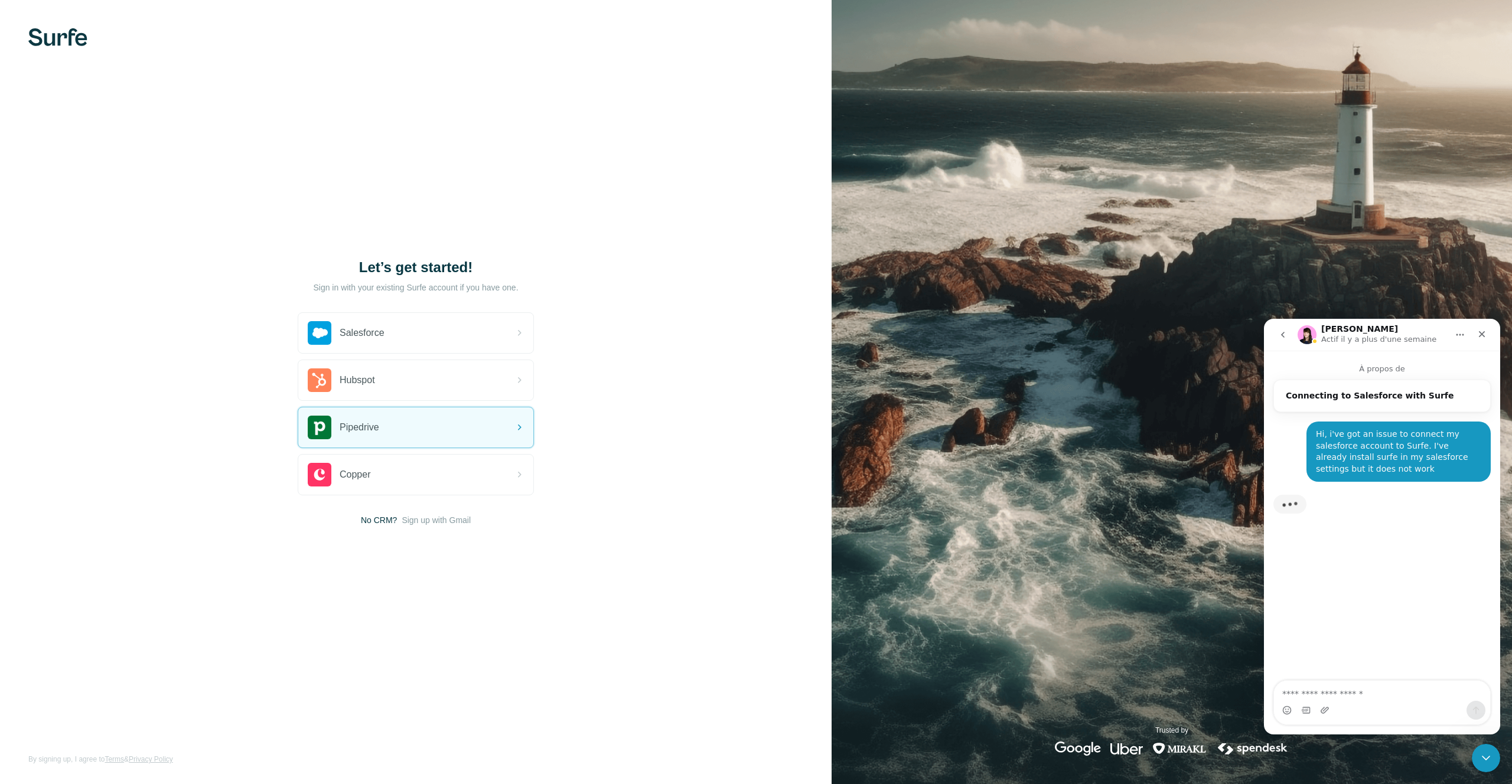
click at [1304, 343] on img "Intercom Messenger" at bounding box center [1307, 335] width 19 height 19
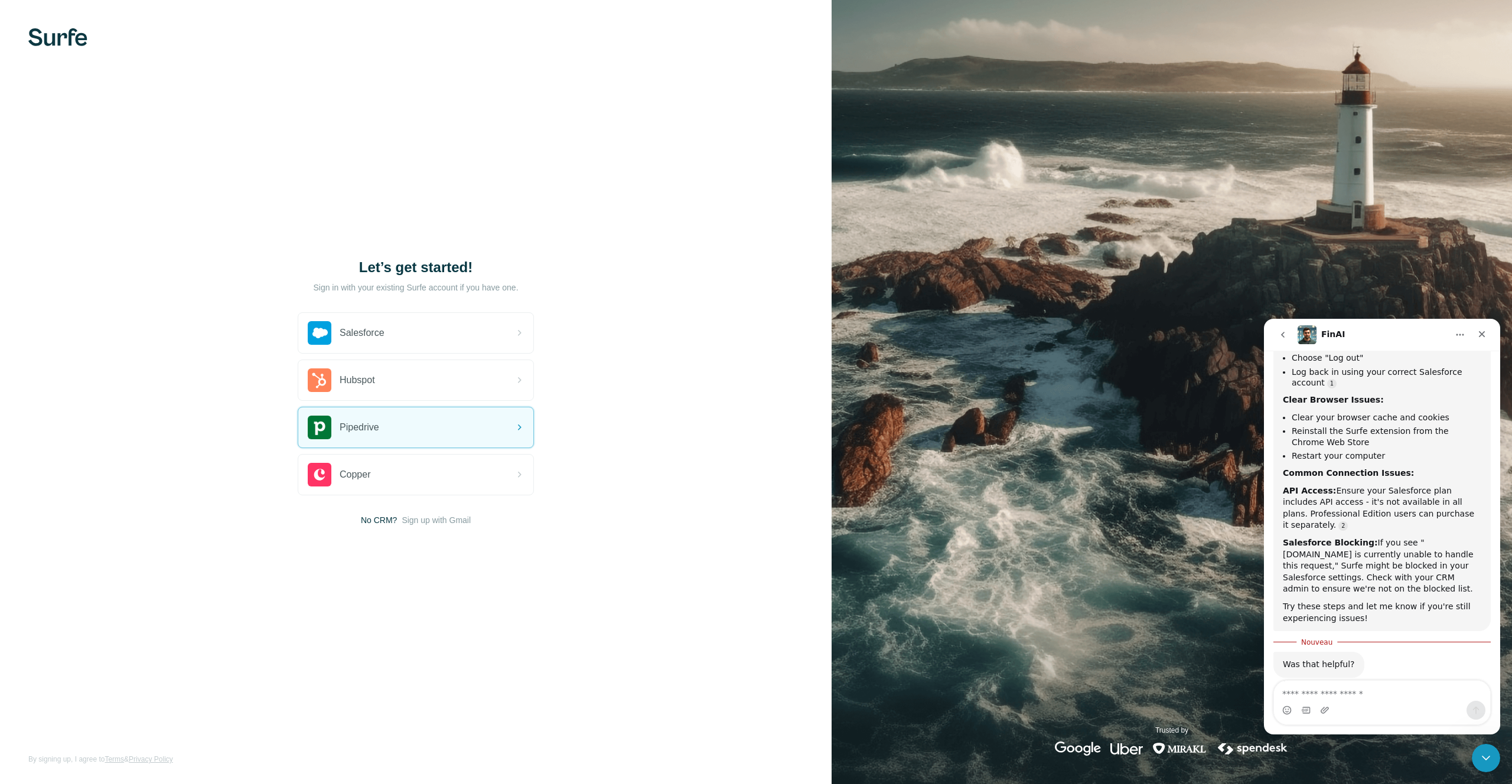
scroll to position [257, 0]
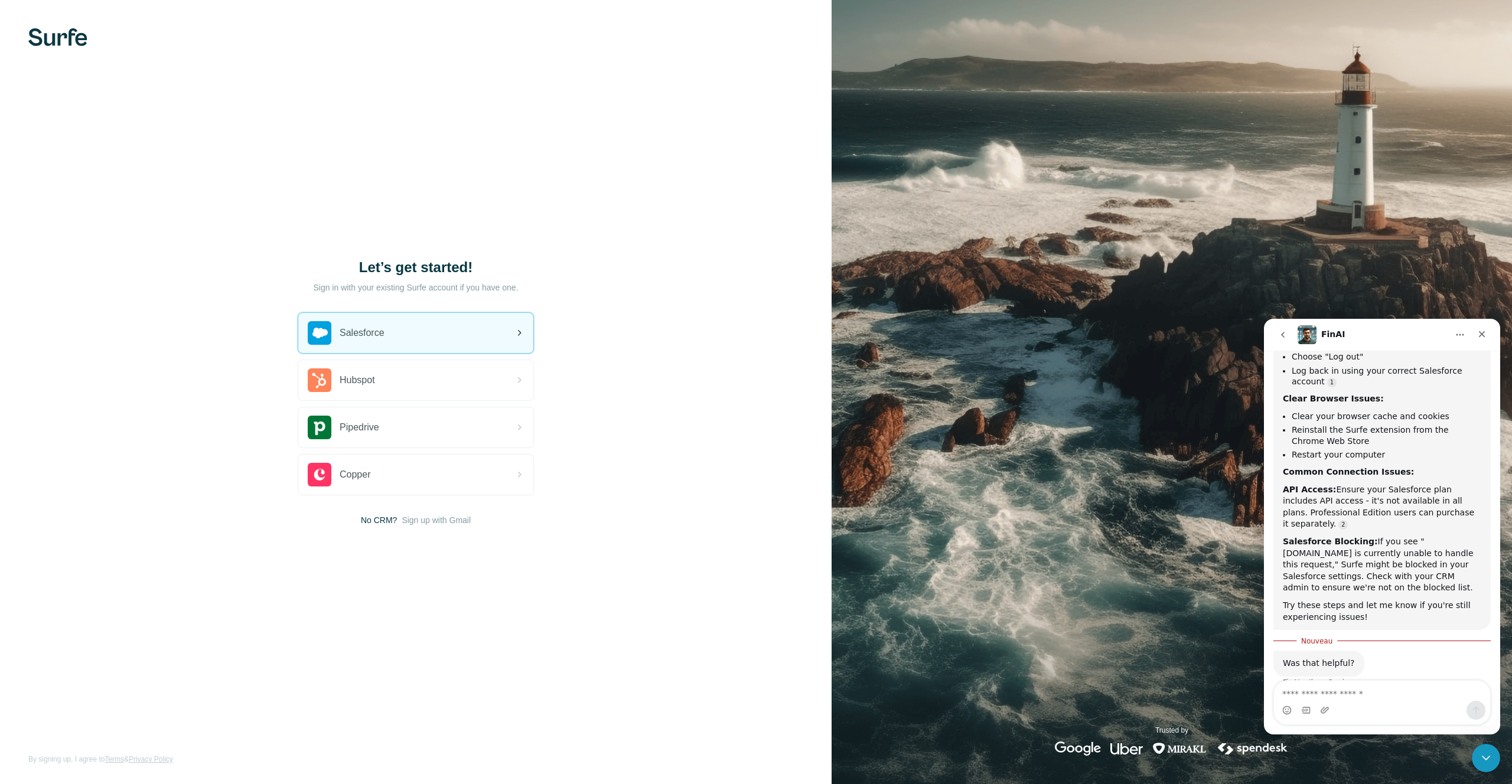
click at [459, 339] on div "Salesforce" at bounding box center [416, 332] width 235 height 40
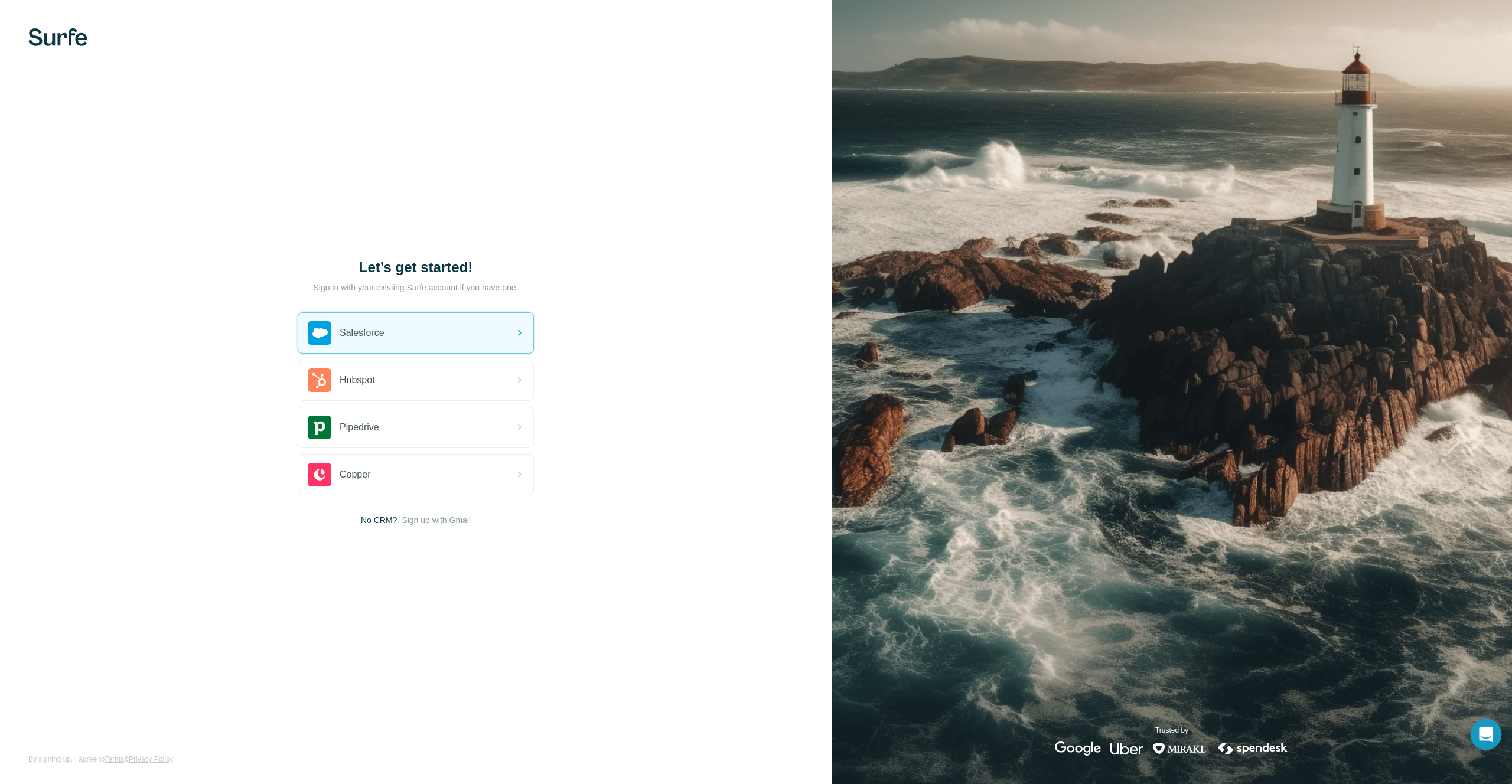
click at [1485, 741] on div "Open Intercom Messenger" at bounding box center [1486, 735] width 32 height 32
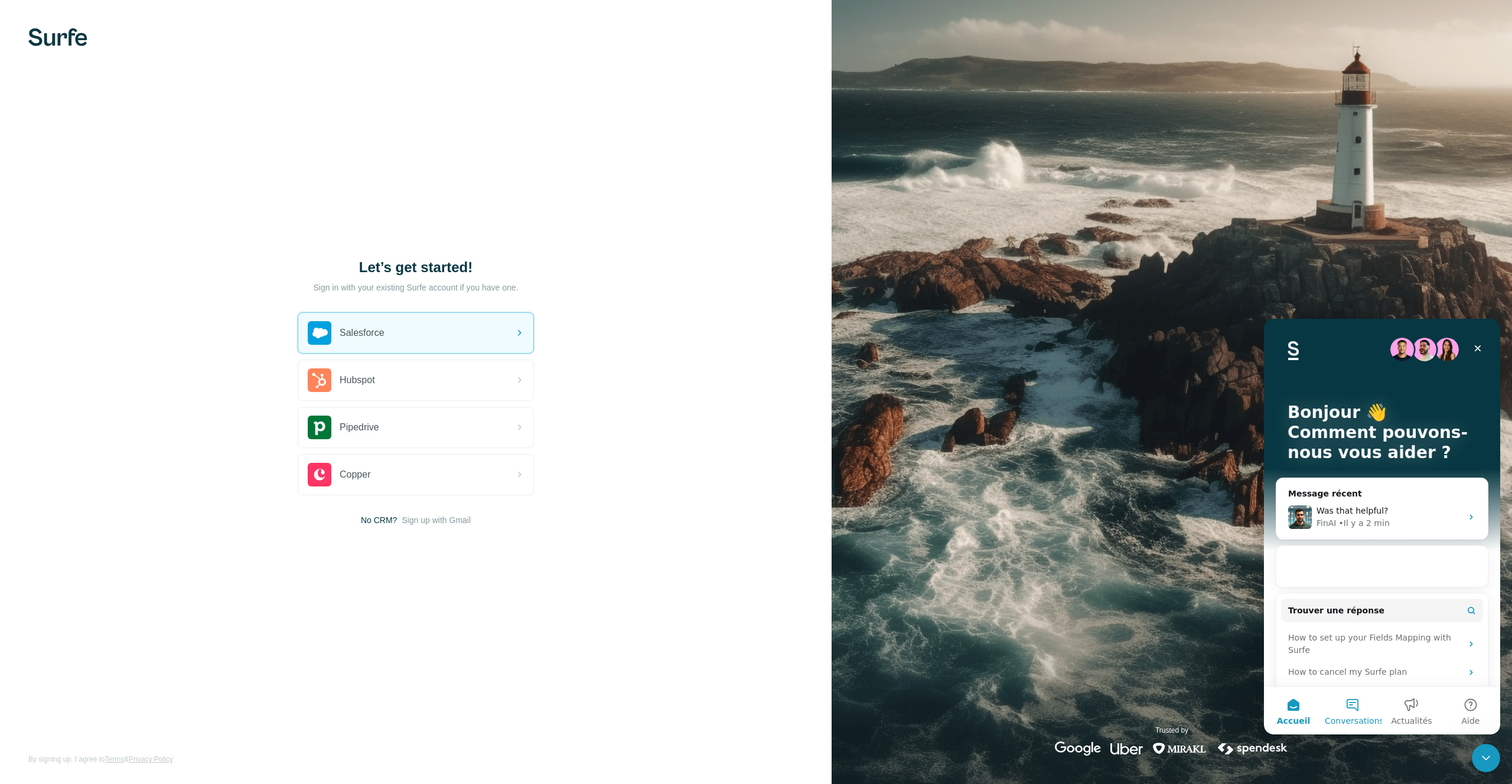
click at [1348, 720] on span "Conversations" at bounding box center [1353, 721] width 59 height 9
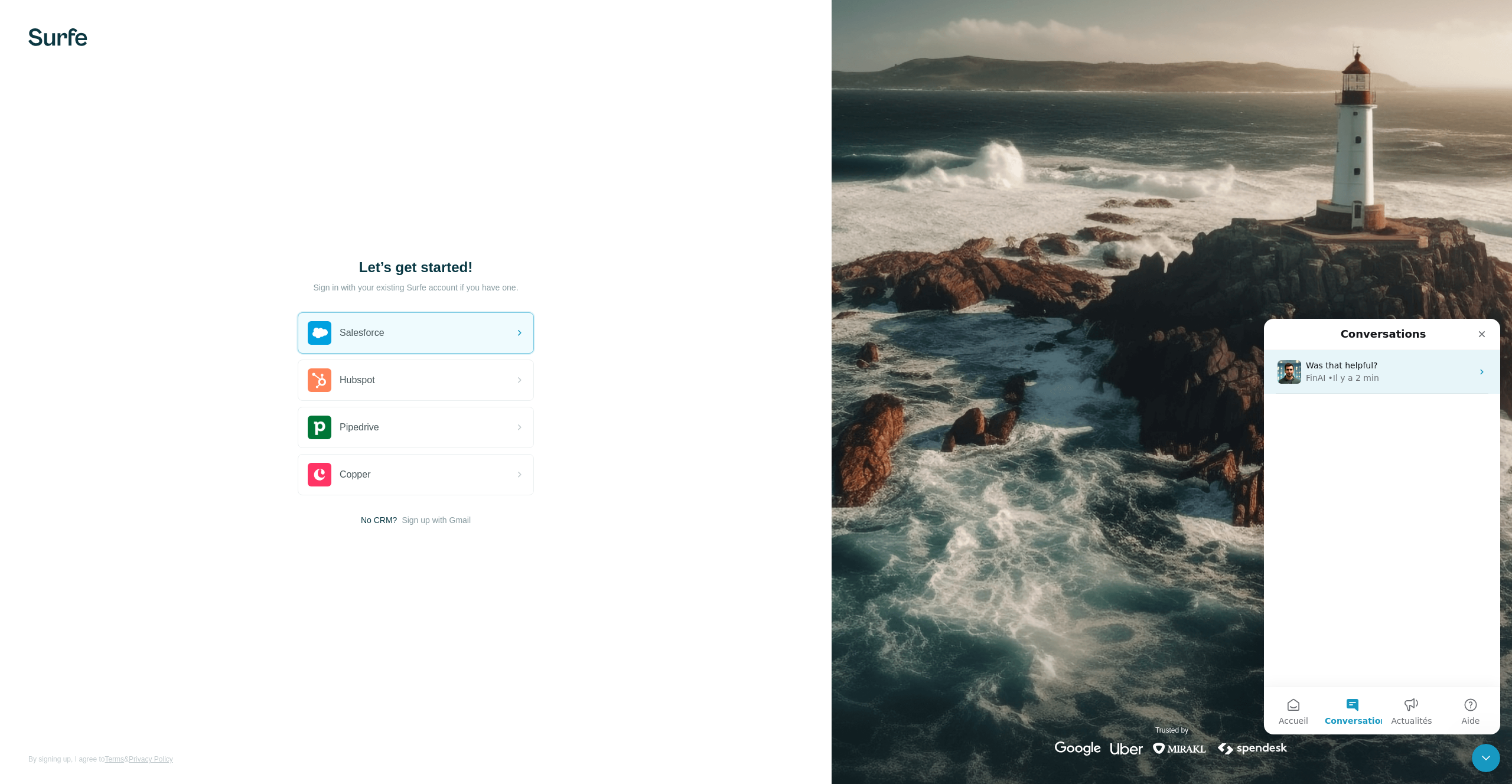
click at [1383, 368] on div "Was that helpful?" at bounding box center [1388, 366] width 166 height 13
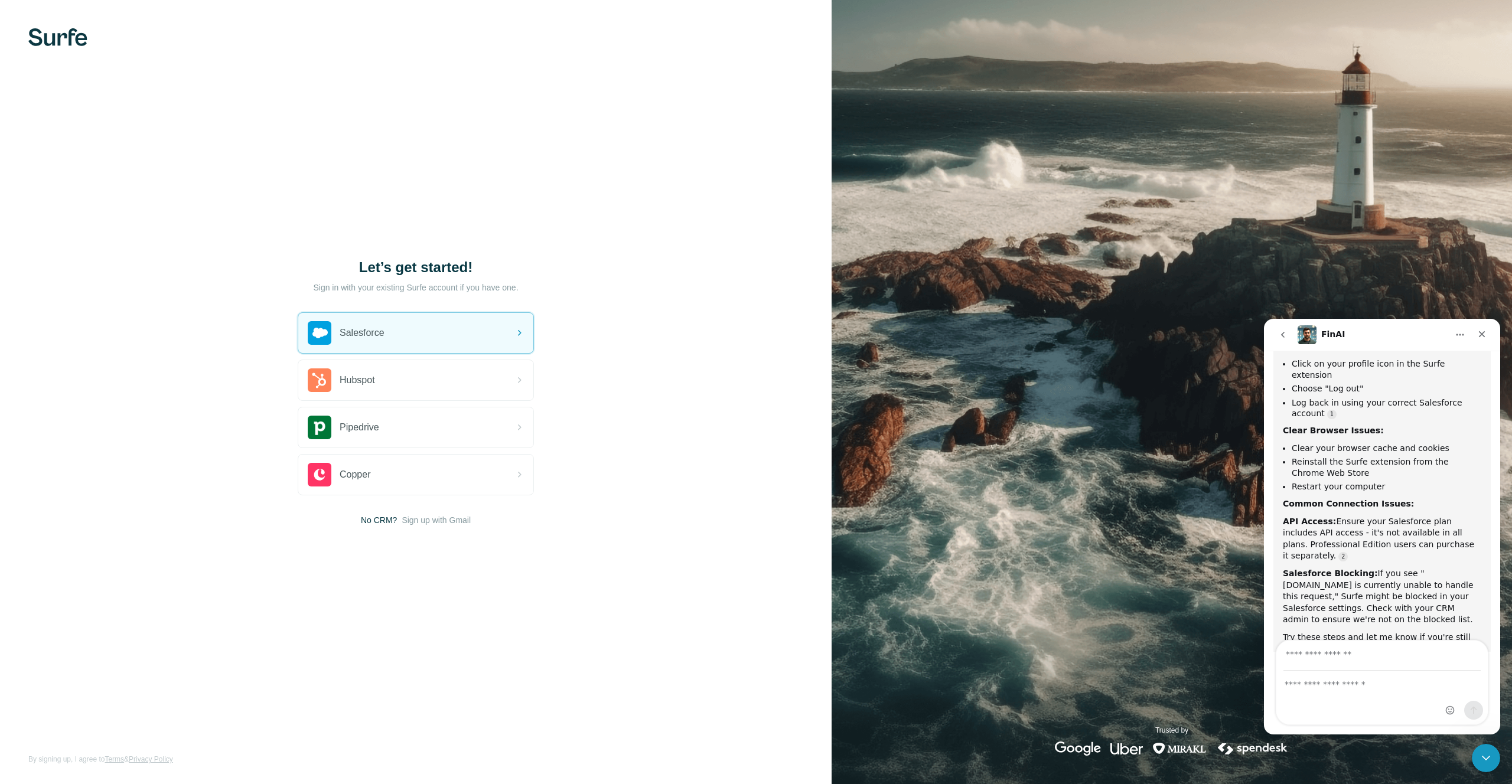
scroll to position [278, 0]
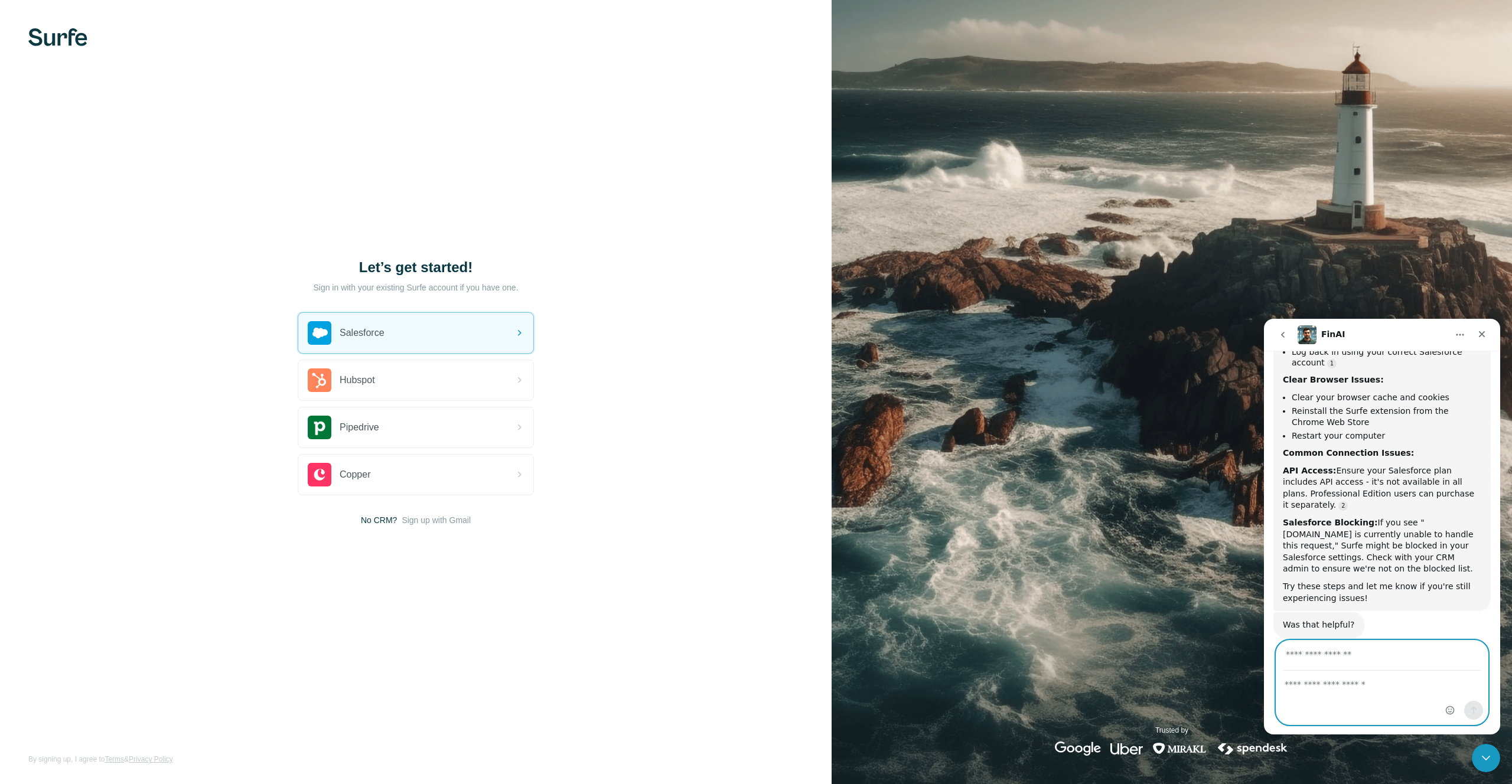
click at [1342, 683] on textarea "Envoyer un message..." at bounding box center [1382, 682] width 211 height 20
paste textarea "**********"
click at [1382, 714] on textarea "**********" at bounding box center [1382, 696] width 211 height 55
type textarea "**********"
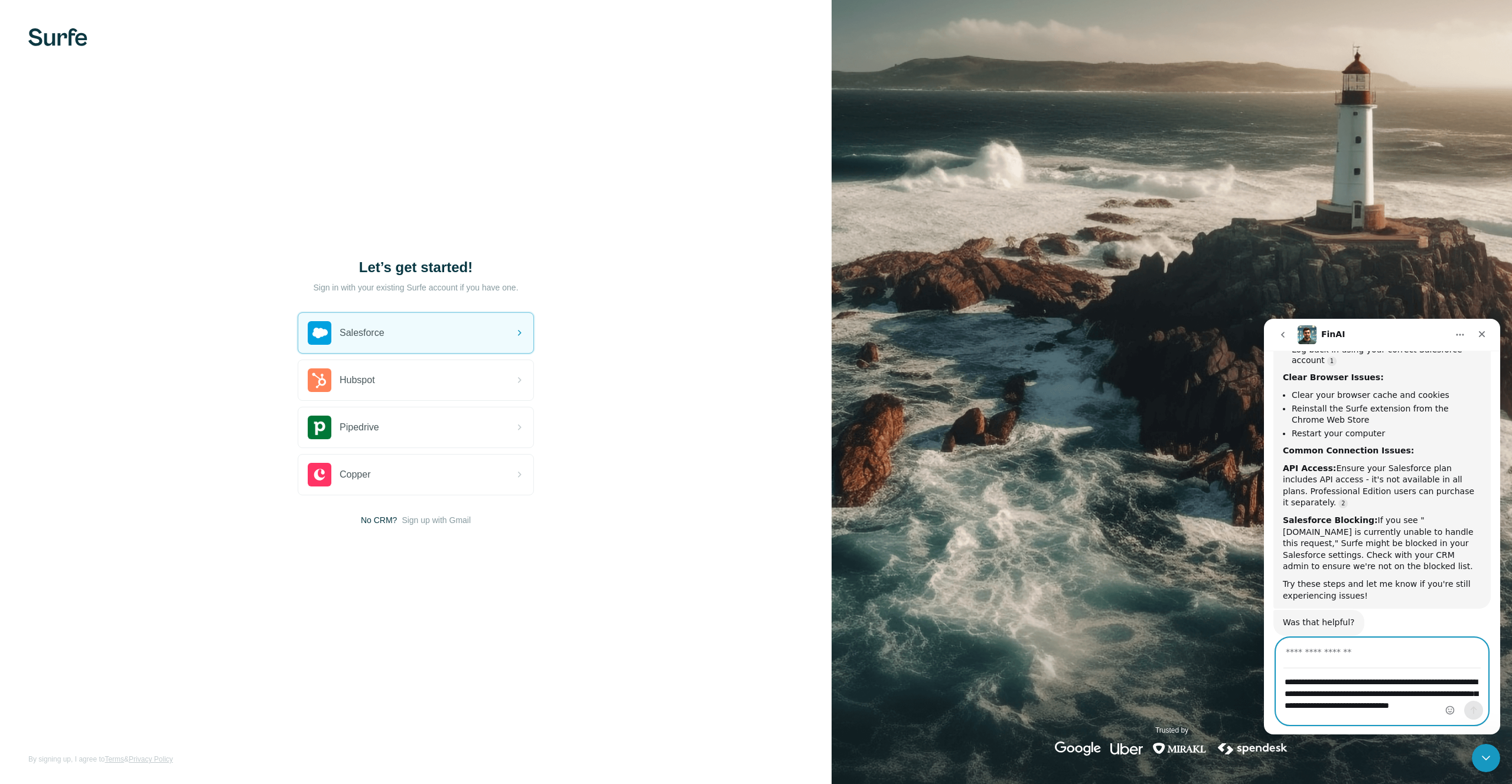
click at [1333, 651] on input "Votre adresse e-mail" at bounding box center [1381, 653] width 197 height 30
type input "**********"
click at [1473, 707] on icon "Envoyer un message…" at bounding box center [1474, 710] width 7 height 8
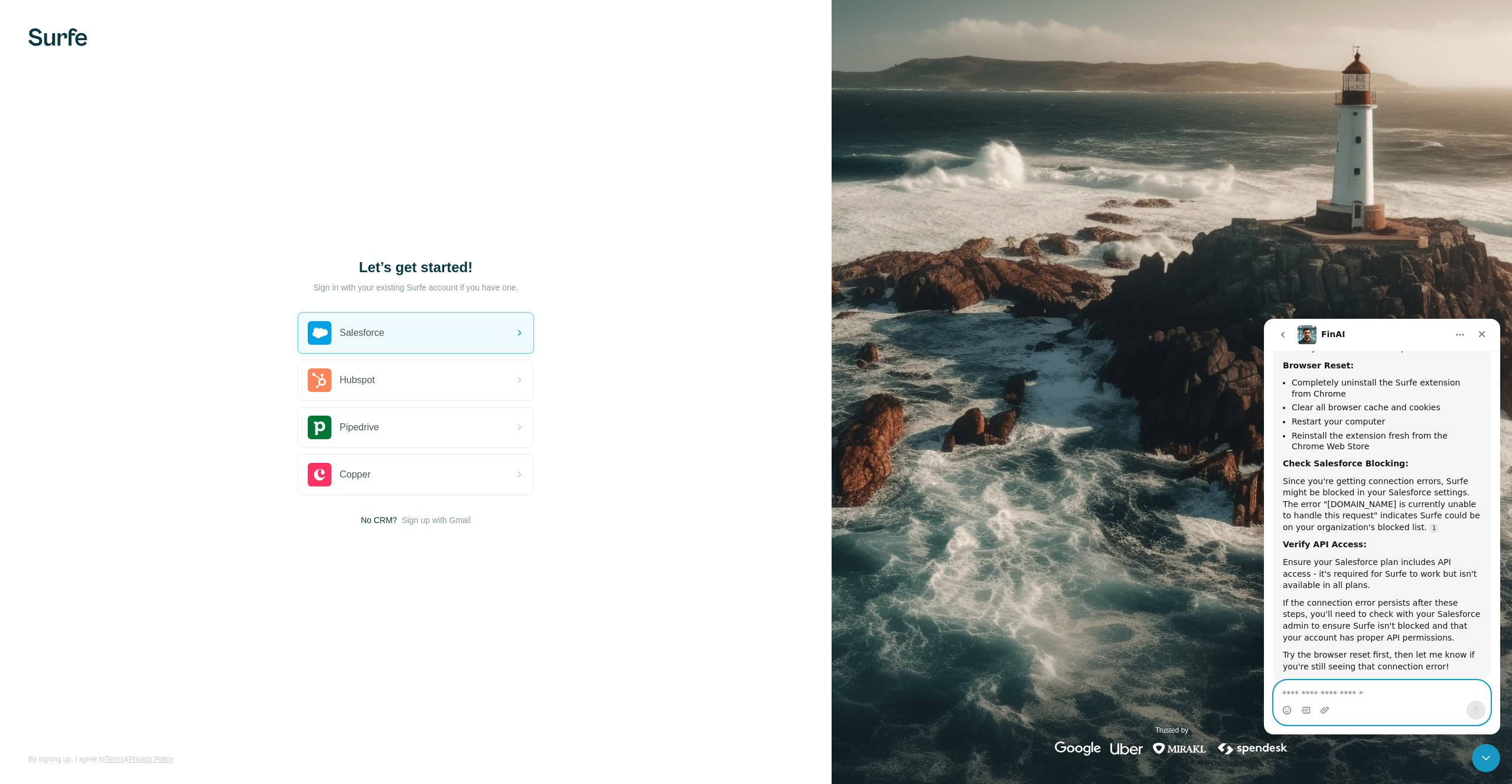
scroll to position [741, 0]
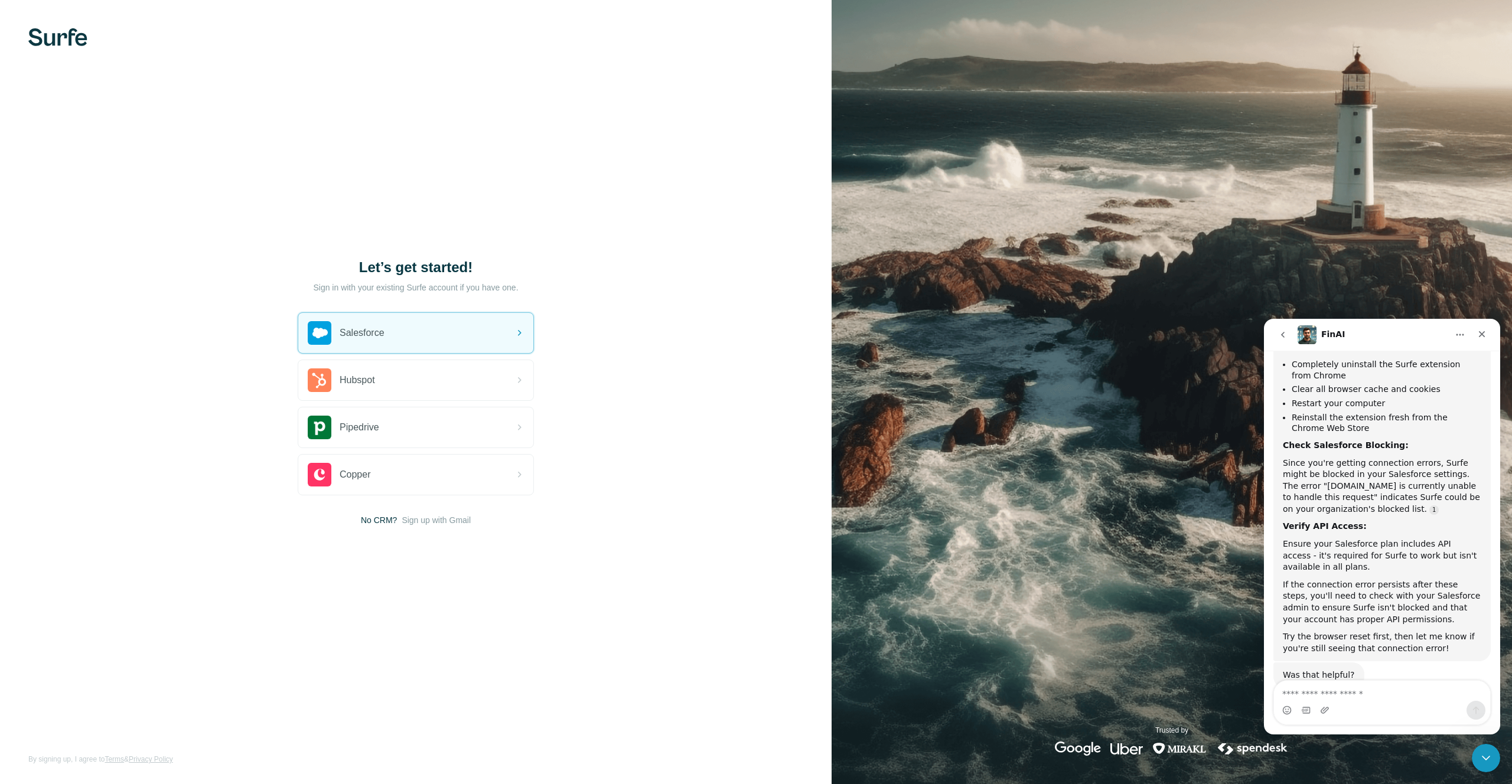
click at [1281, 333] on icon "go back" at bounding box center [1282, 334] width 9 height 9
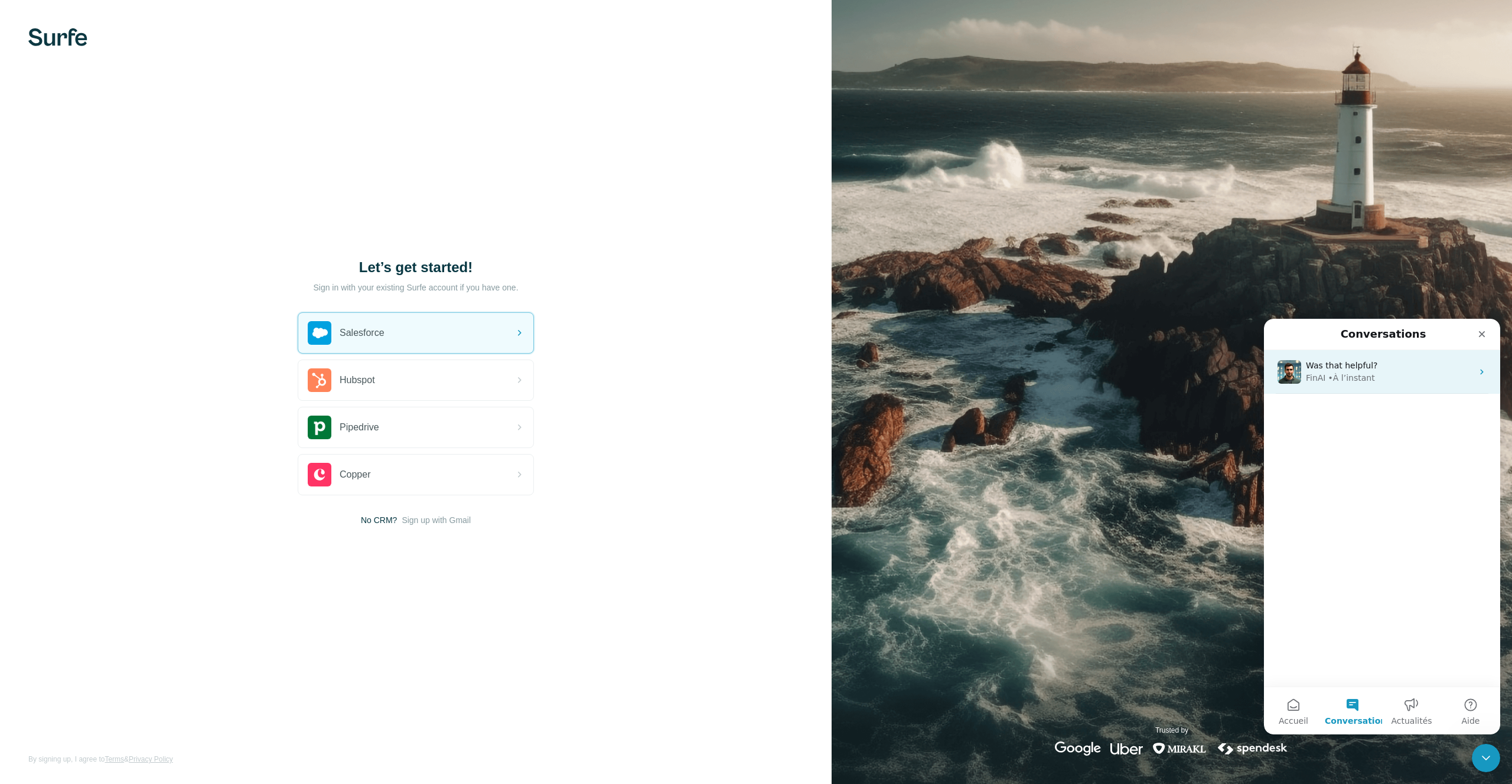
scroll to position [603, 0]
click at [1478, 331] on icon "Fermer" at bounding box center [1481, 334] width 9 height 9
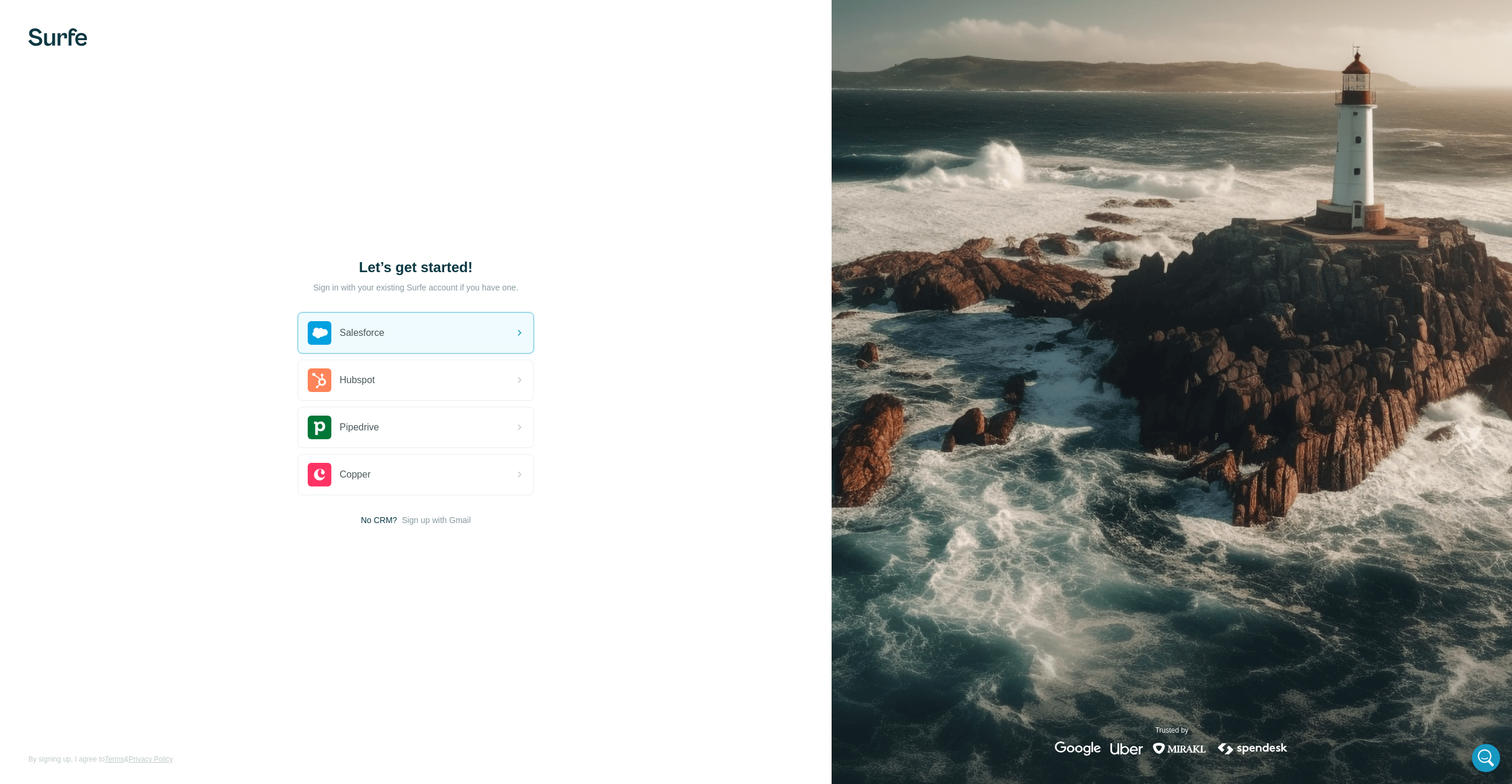
scroll to position [0, 0]
